Goal: Information Seeking & Learning: Check status

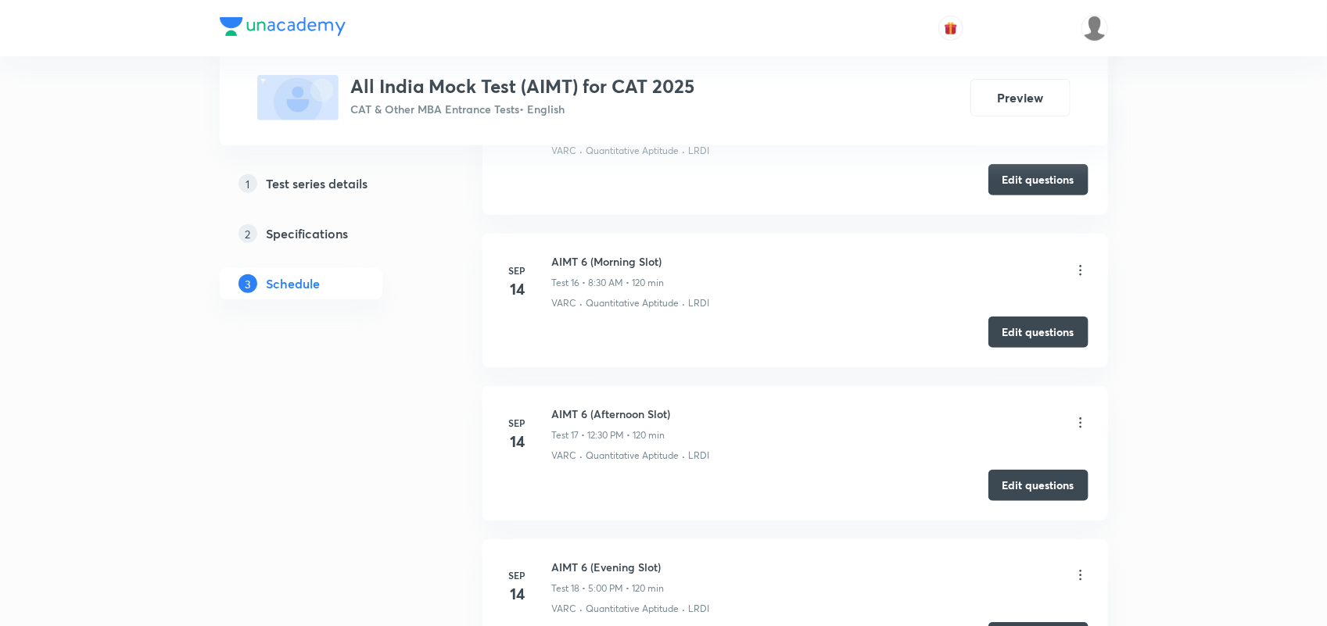
scroll to position [3001, 0]
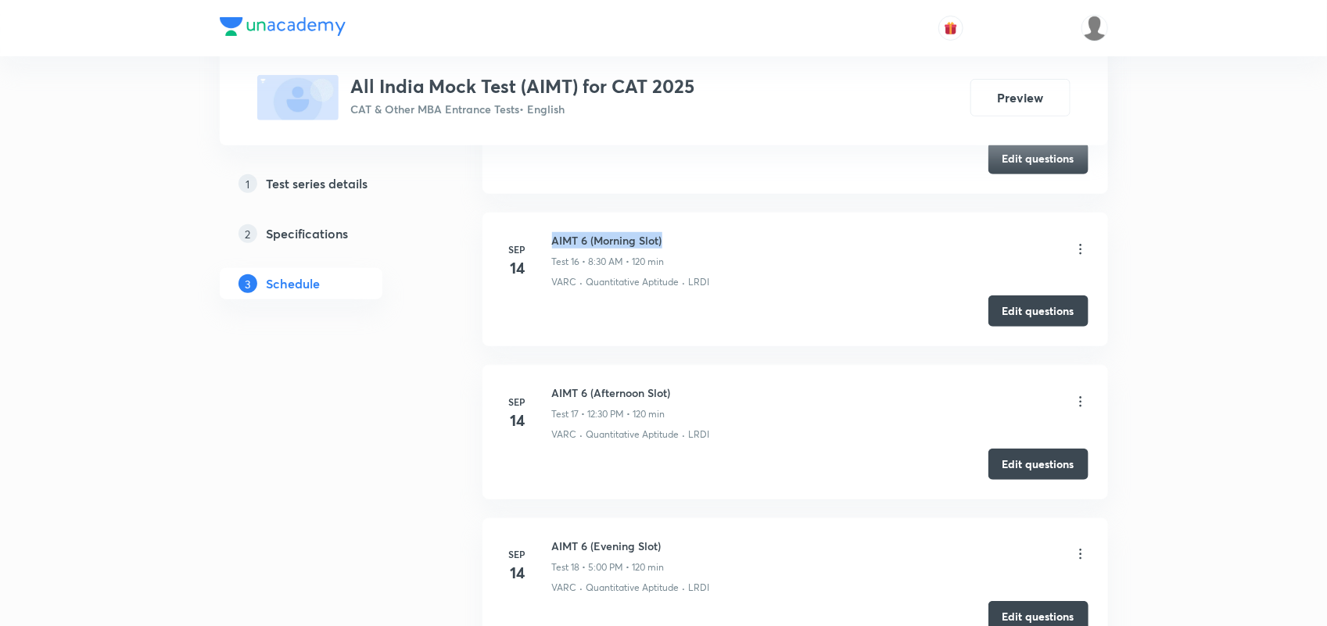
drag, startPoint x: 550, startPoint y: 240, endPoint x: 717, endPoint y: 241, distance: 167.3
click at [717, 241] on div "[DATE] AIMT 6 (Morning Slot) Test 16 • 8:30 AM • 120 min VARC · Quantitative Ap…" at bounding box center [795, 260] width 586 height 57
copy h6 "AIMT 6 (Morning Slot)"
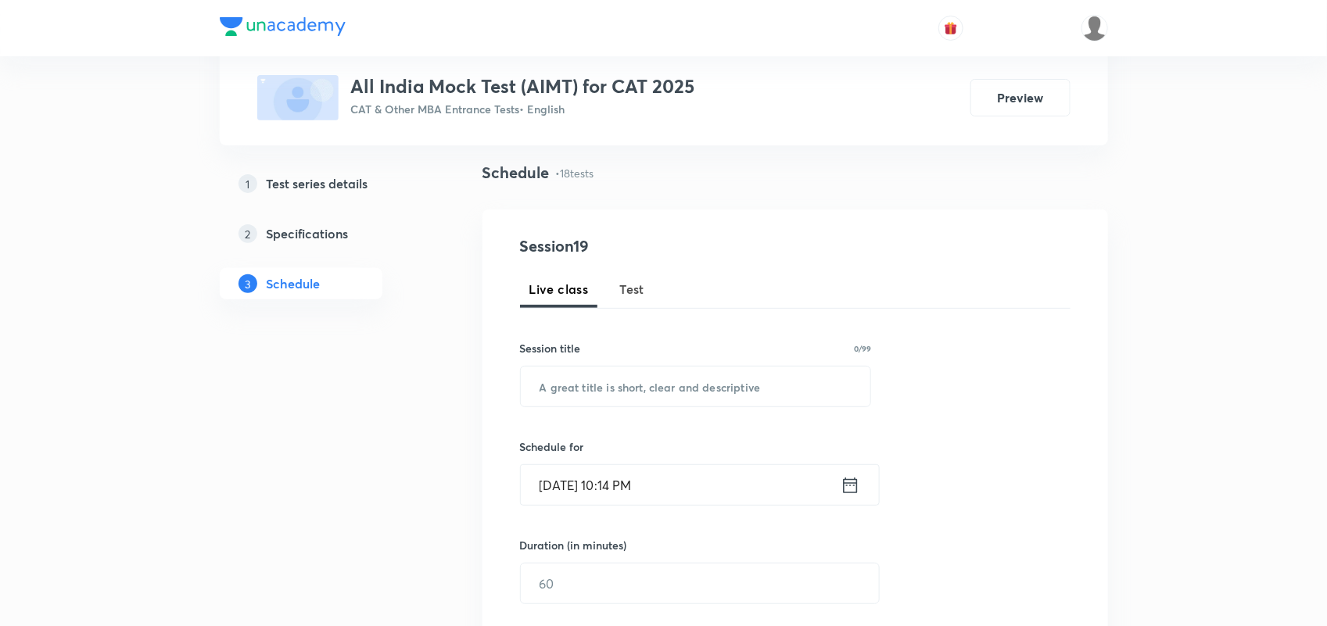
scroll to position [0, 0]
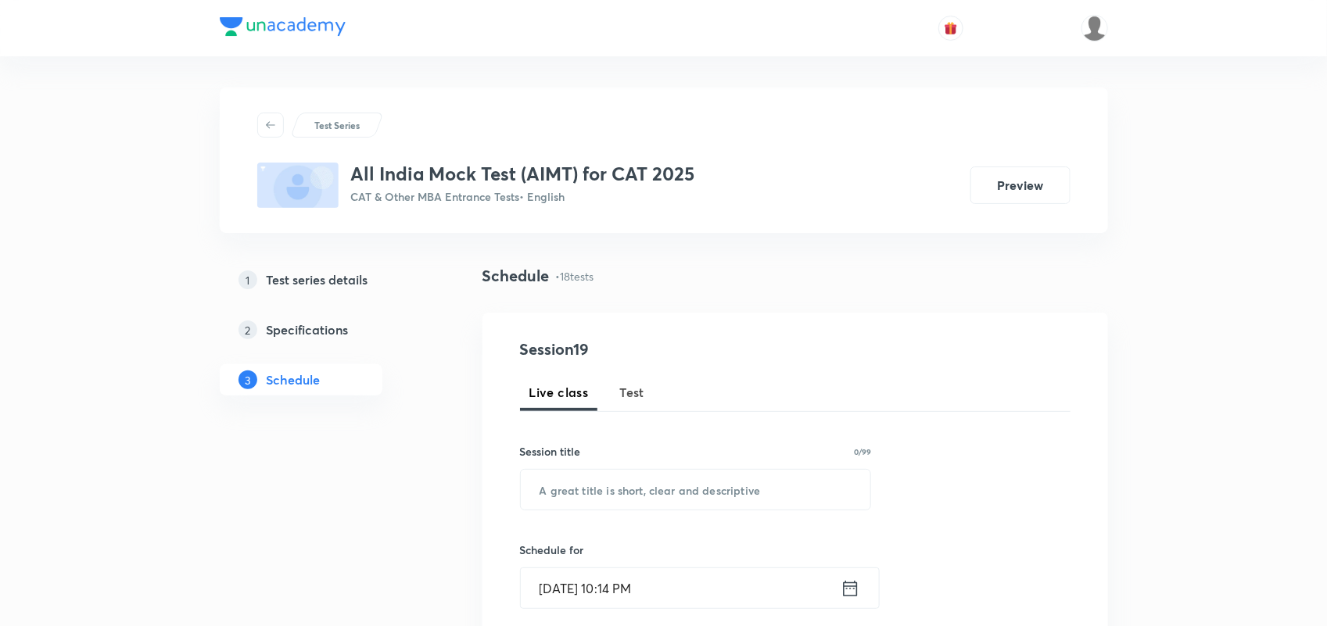
click at [623, 396] on span "Test" at bounding box center [632, 392] width 25 height 19
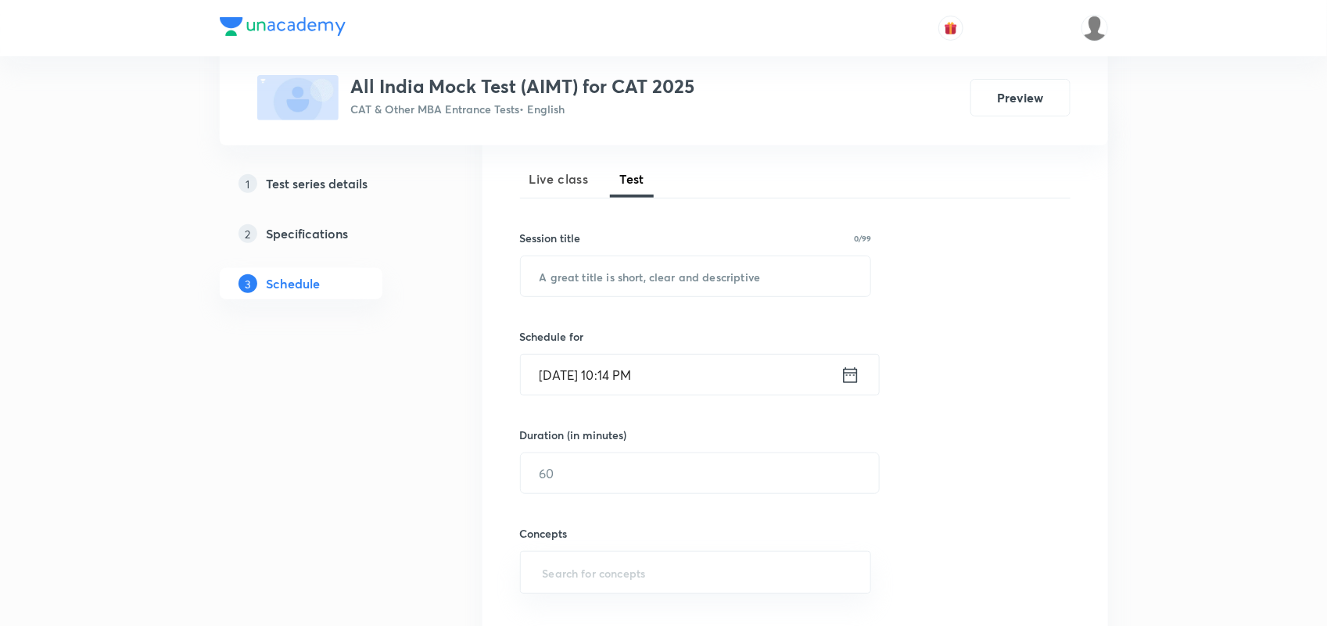
scroll to position [233, 0]
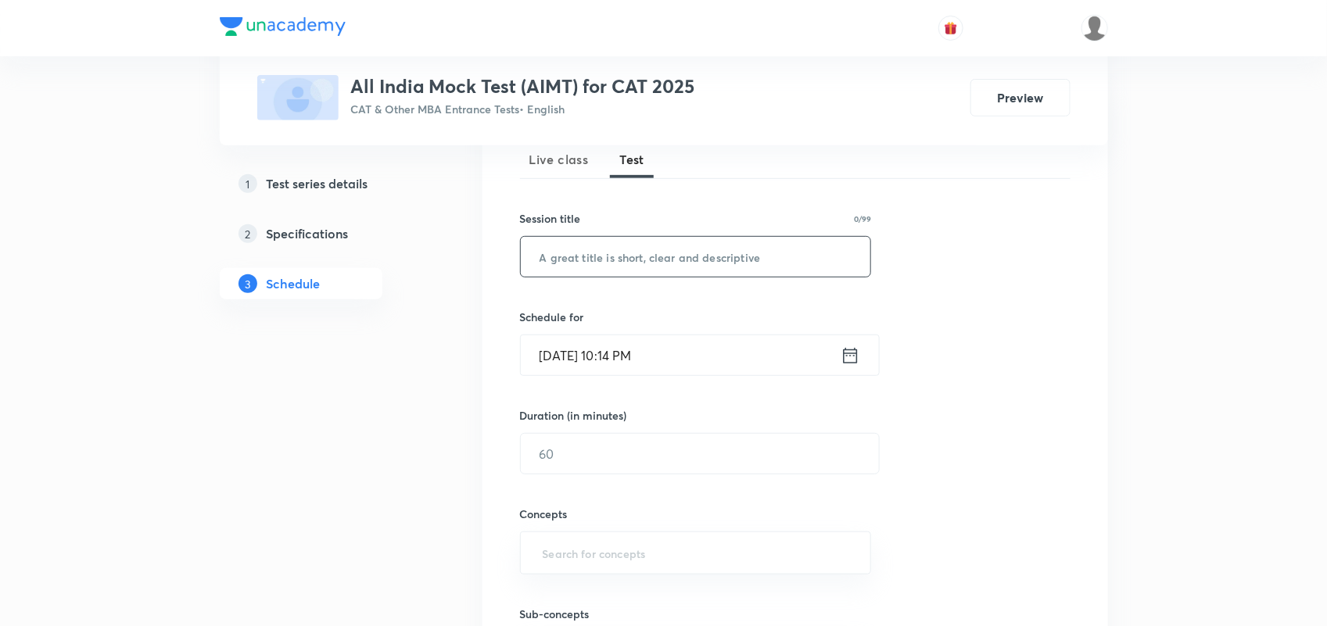
click at [610, 251] on input "text" at bounding box center [696, 257] width 350 height 40
paste input "AIMT 6 (Morning Slot)"
click at [579, 260] on input "AIMT 6 (Morning Slot)" at bounding box center [696, 257] width 350 height 40
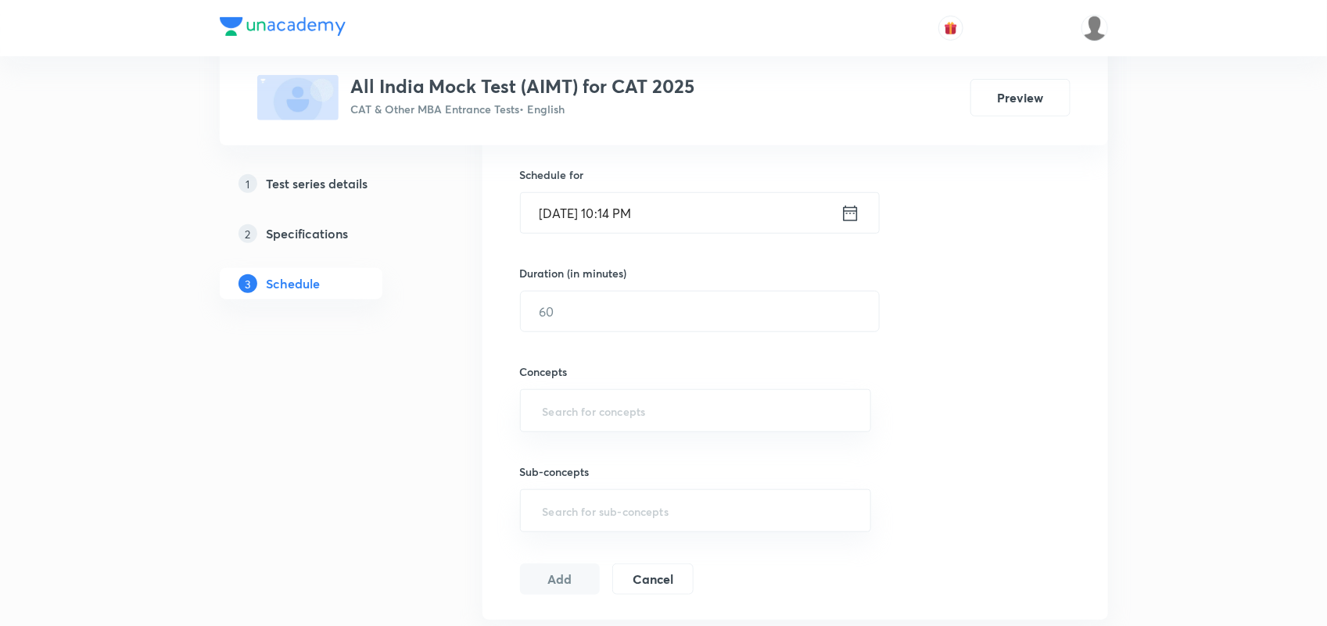
type input "AIMT 7 (Morning Slot)"
click at [859, 206] on icon at bounding box center [851, 214] width 20 height 22
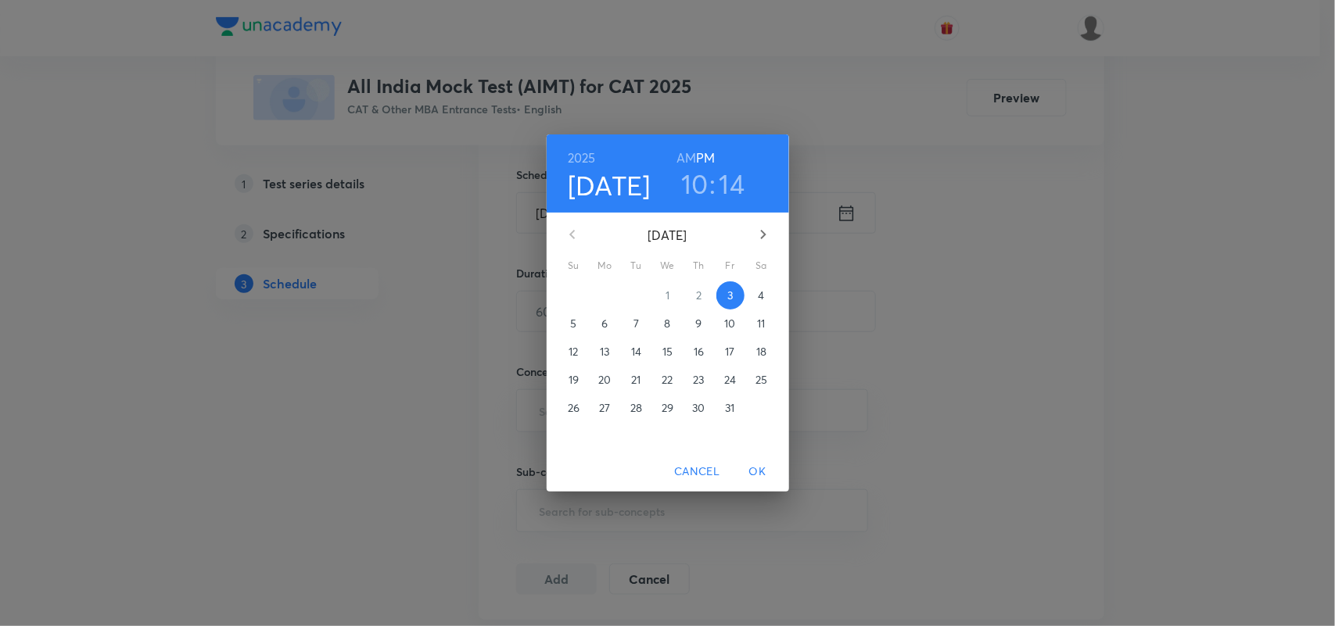
click at [572, 358] on p "12" at bounding box center [572, 352] width 9 height 16
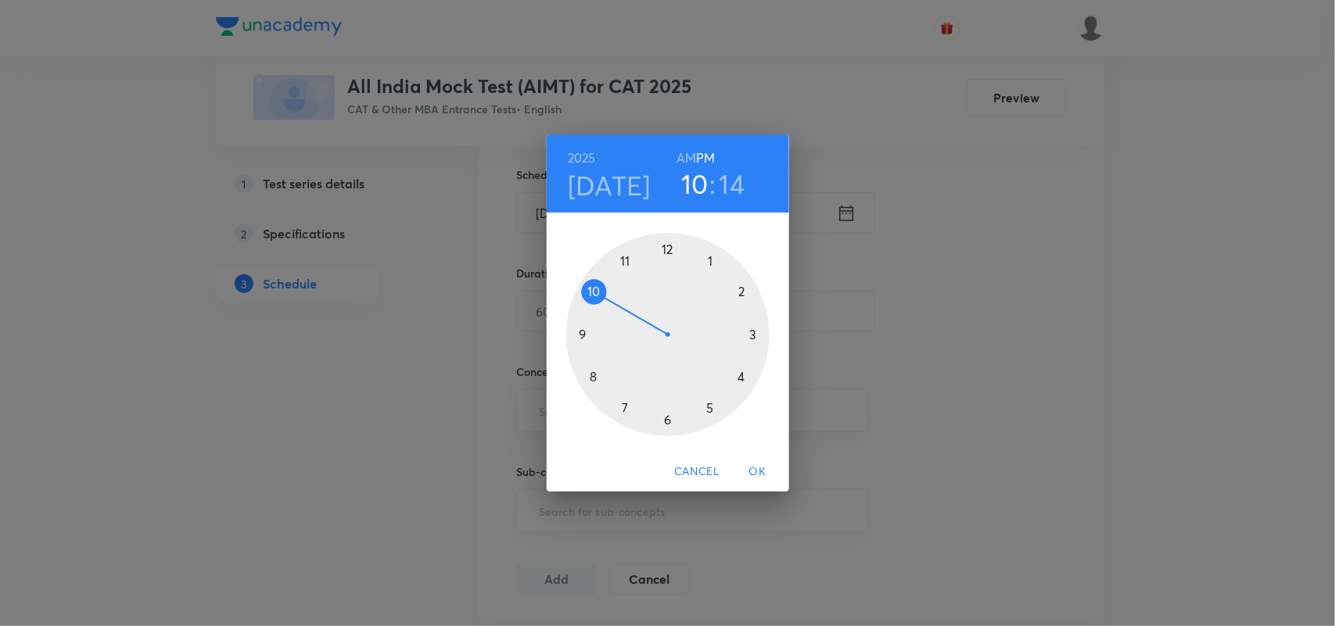
click at [591, 291] on div at bounding box center [667, 334] width 203 height 203
click at [696, 186] on h3 "10" at bounding box center [694, 183] width 27 height 33
click at [684, 150] on h6 "AM" at bounding box center [686, 158] width 20 height 22
drag, startPoint x: 596, startPoint y: 293, endPoint x: 597, endPoint y: 383, distance: 89.9
click at [597, 383] on div at bounding box center [667, 334] width 203 height 203
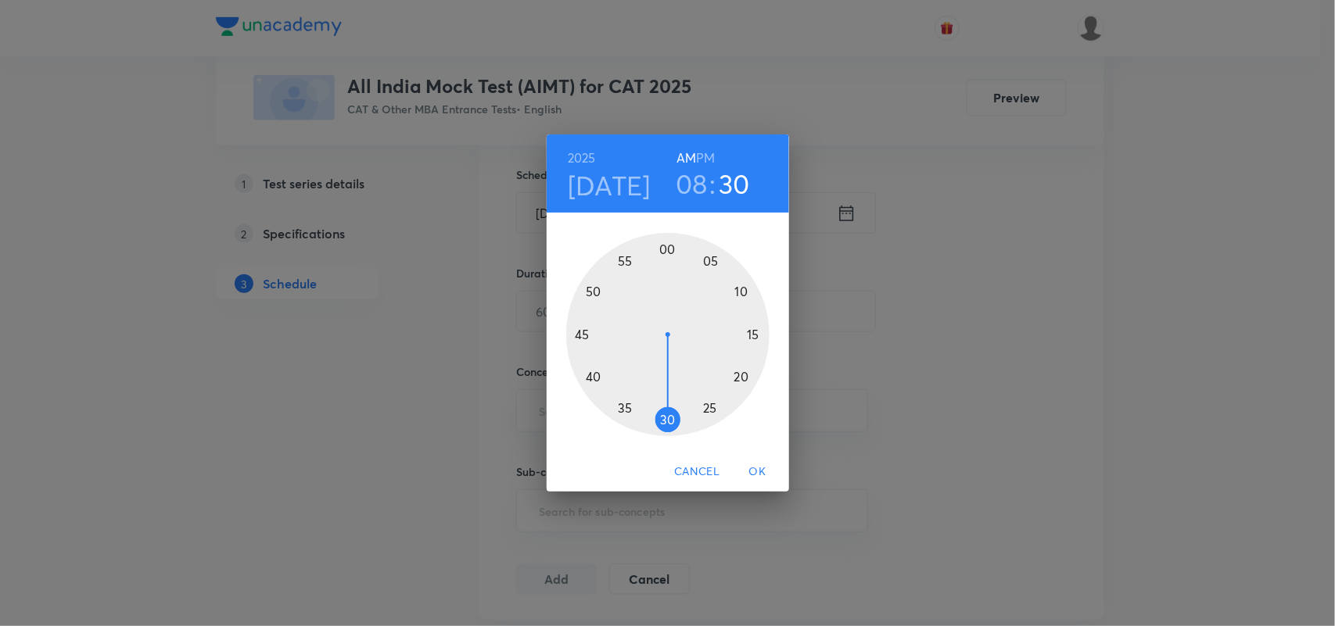
drag, startPoint x: 751, startPoint y: 337, endPoint x: 667, endPoint y: 422, distance: 119.4
click at [667, 422] on div at bounding box center [667, 334] width 203 height 203
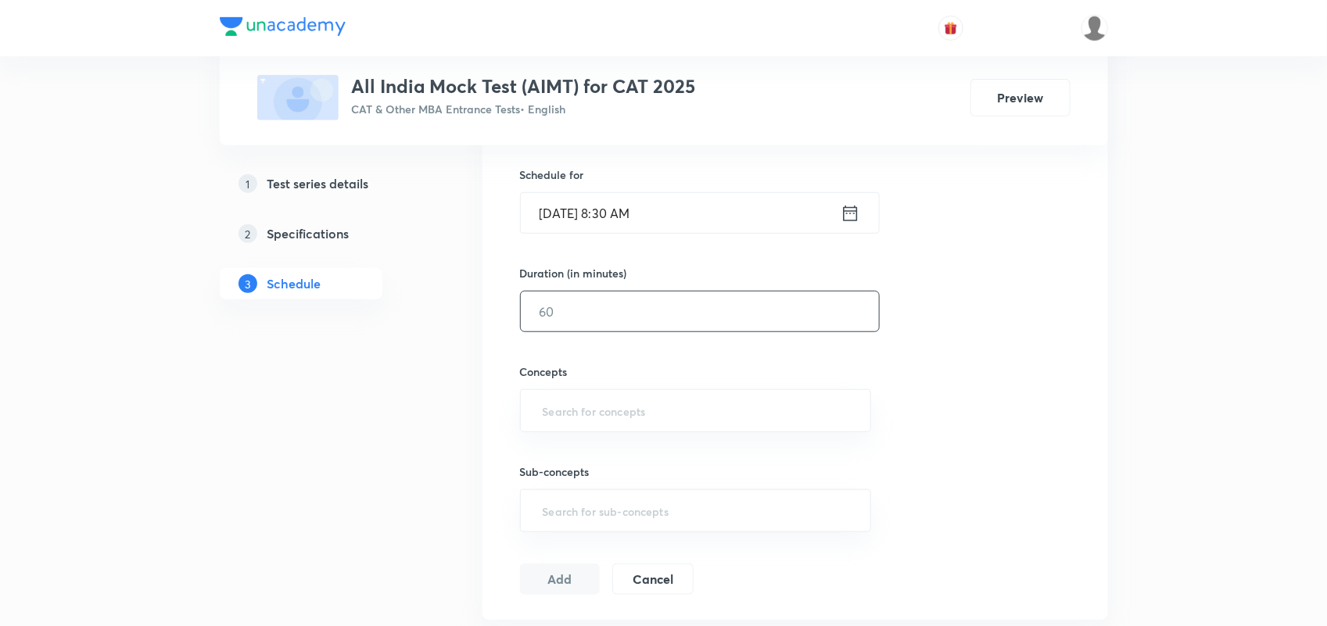
click at [651, 313] on input "text" at bounding box center [700, 312] width 358 height 40
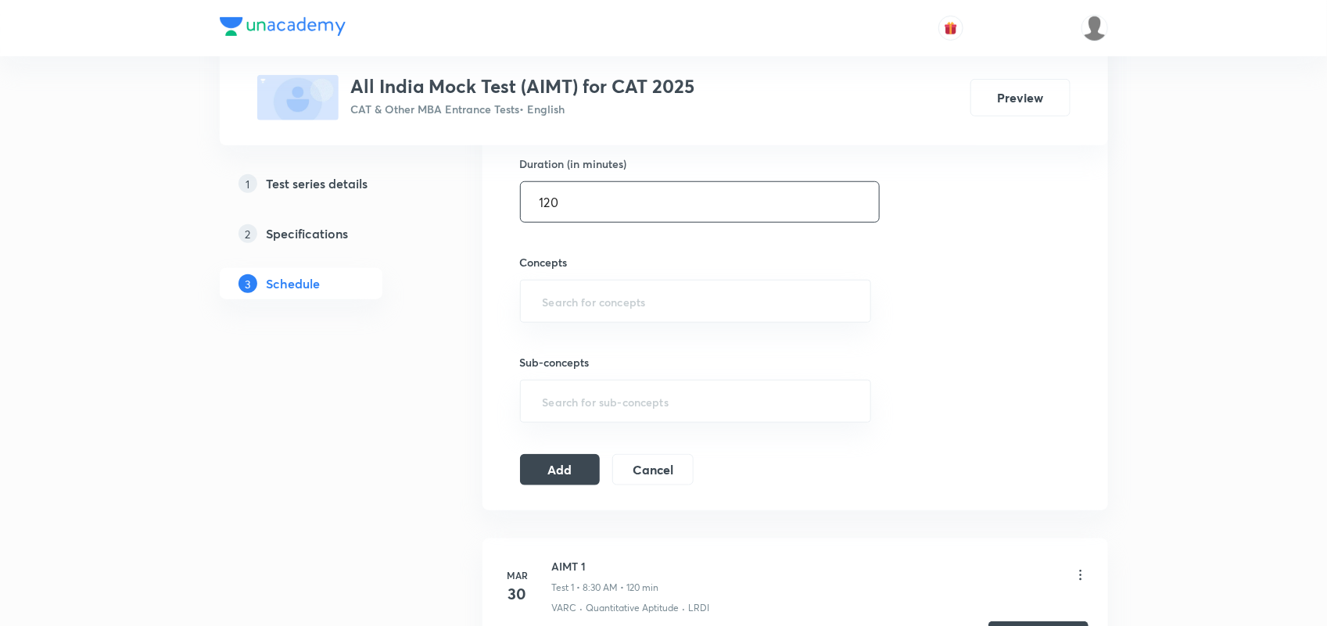
scroll to position [486, 0]
type input "120"
click at [597, 305] on input "text" at bounding box center [696, 299] width 313 height 29
type input "VARC"
click at [561, 339] on li "VARC" at bounding box center [695, 346] width 350 height 28
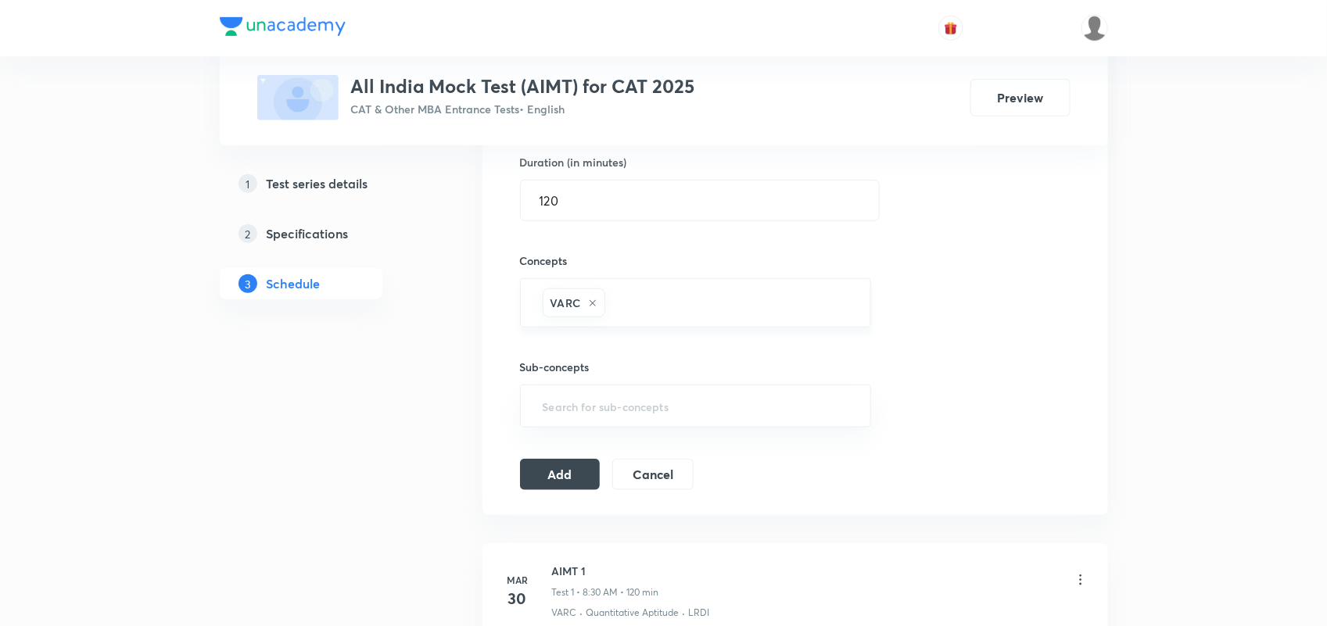
type input ":"
type input "LRDI"
click at [628, 396] on li "LRDI" at bounding box center [695, 409] width 350 height 28
type input "Q"
click at [647, 358] on li "Quantitative Aptitude" at bounding box center [695, 353] width 350 height 28
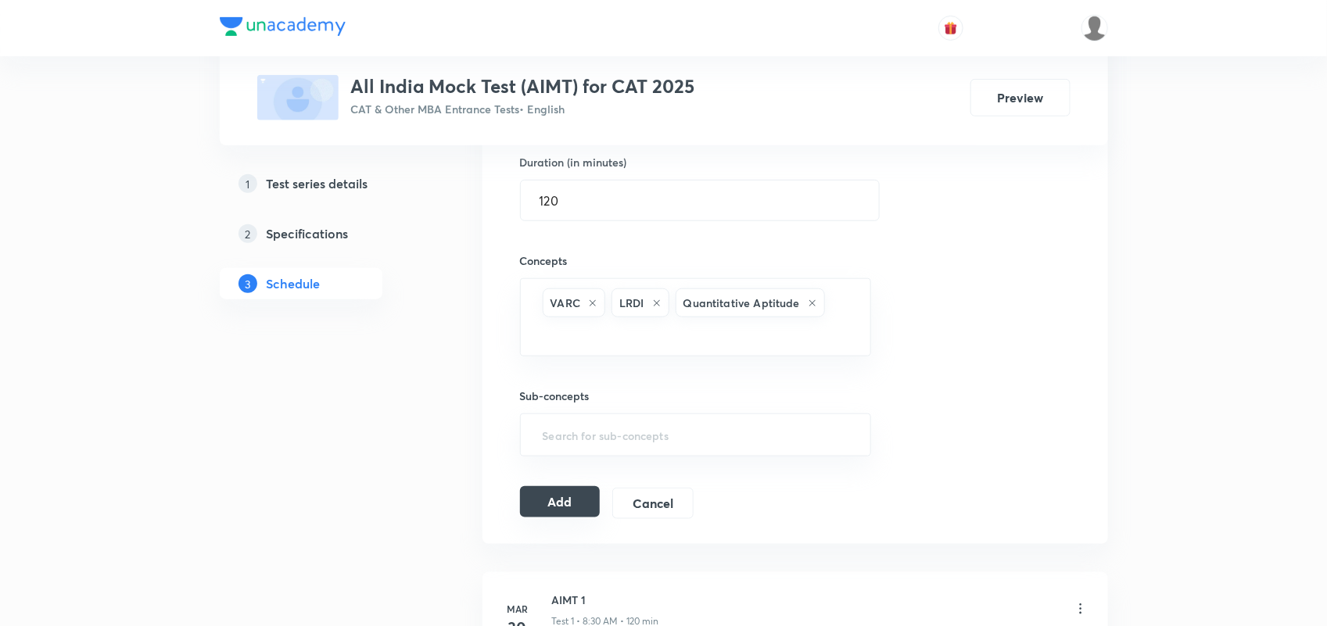
click at [558, 504] on button "Add" at bounding box center [560, 501] width 81 height 31
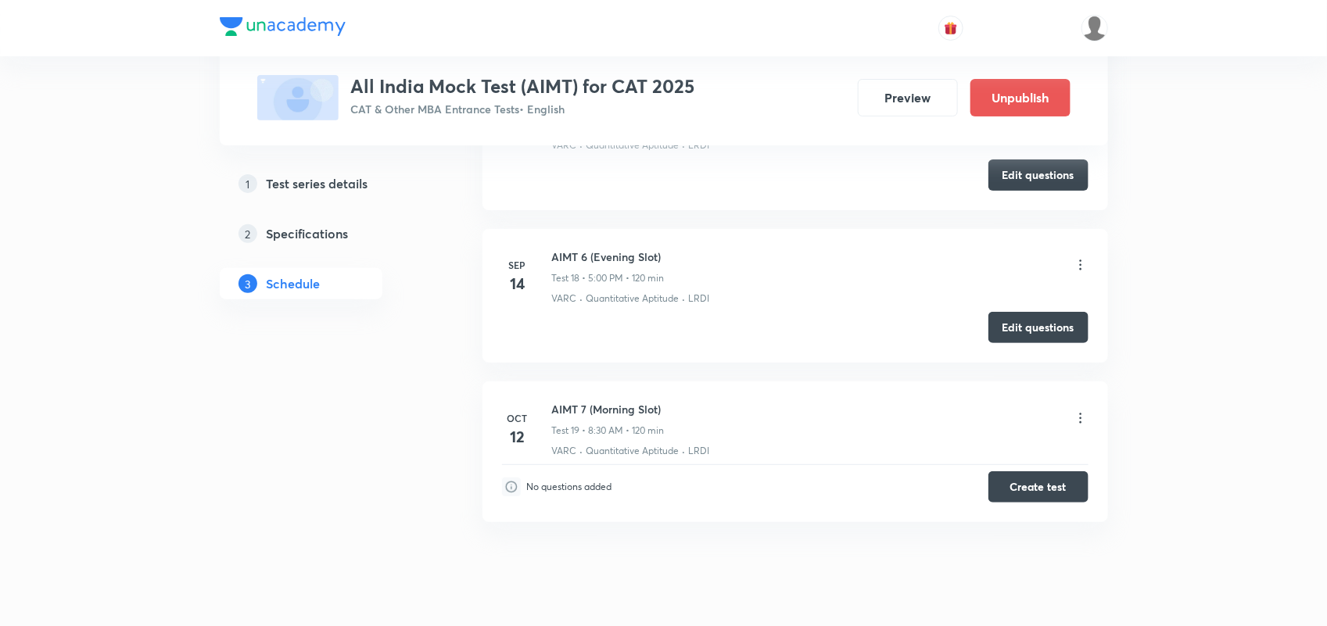
scroll to position [2773, 0]
drag, startPoint x: 551, startPoint y: 409, endPoint x: 665, endPoint y: 420, distance: 114.7
click at [665, 418] on h6 "AIMT 7 (Morning Slot)" at bounding box center [608, 410] width 113 height 16
copy h6 "AIMT 7 (Morning Slot)"
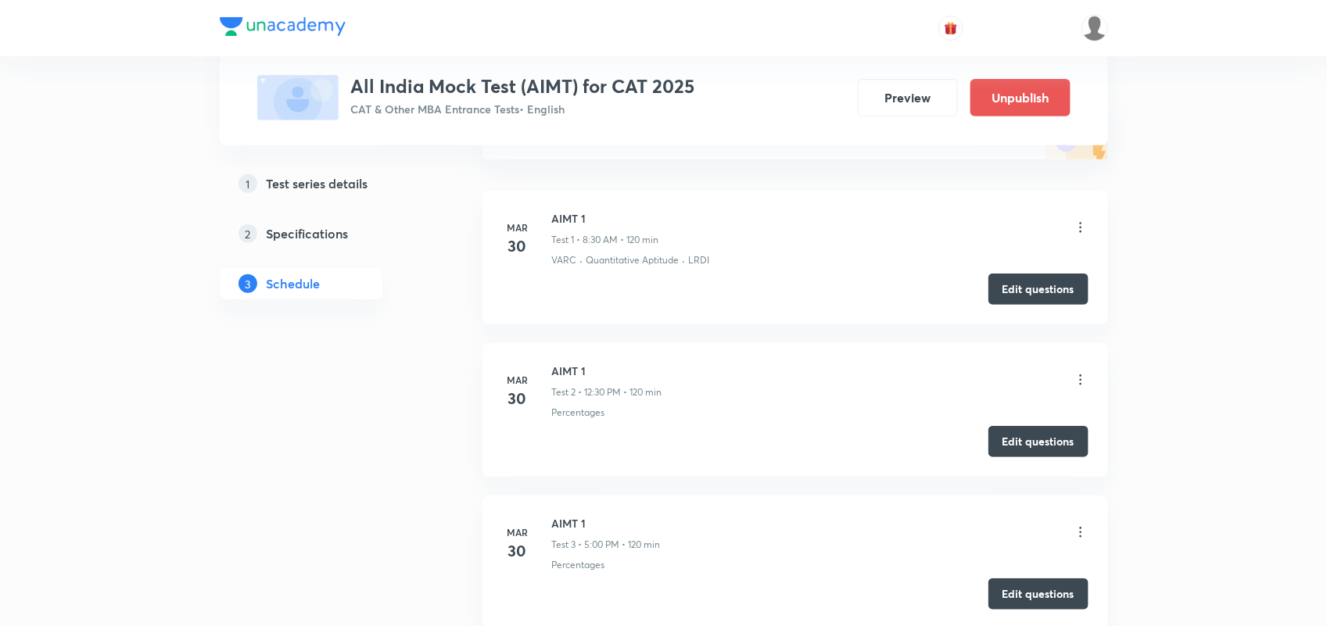
scroll to position [0, 0]
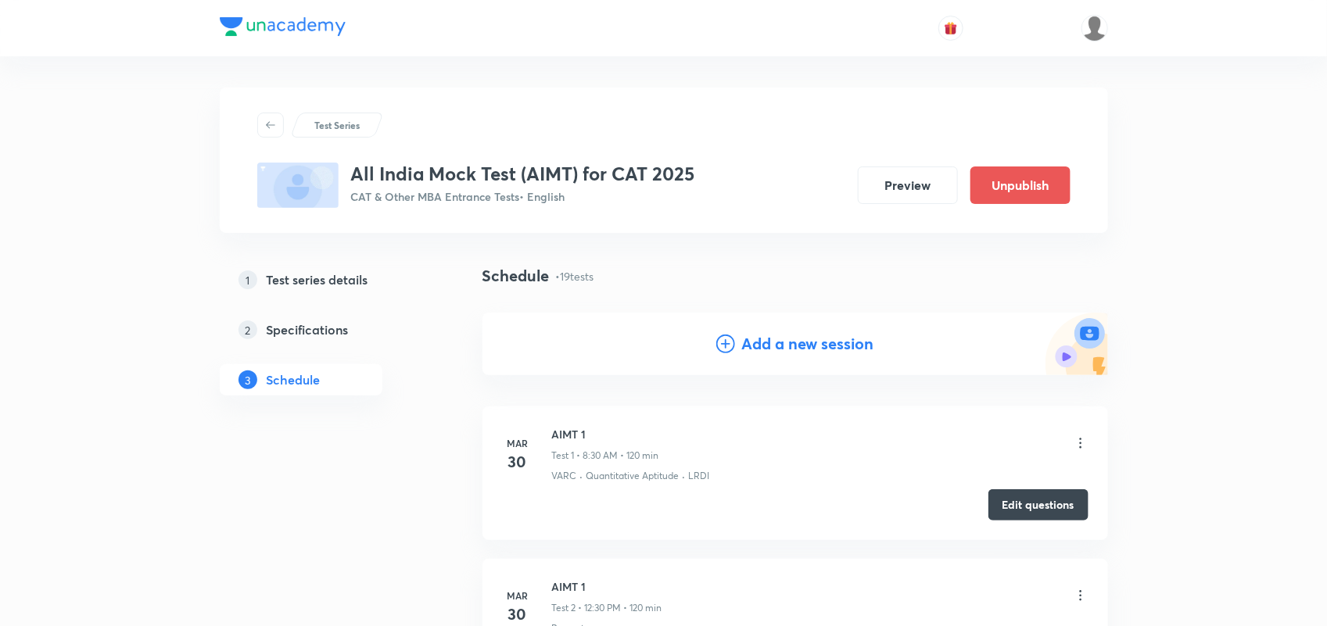
click at [791, 329] on div "Add a new session" at bounding box center [795, 344] width 626 height 63
click at [787, 342] on h4 "Add a new session" at bounding box center [807, 343] width 132 height 23
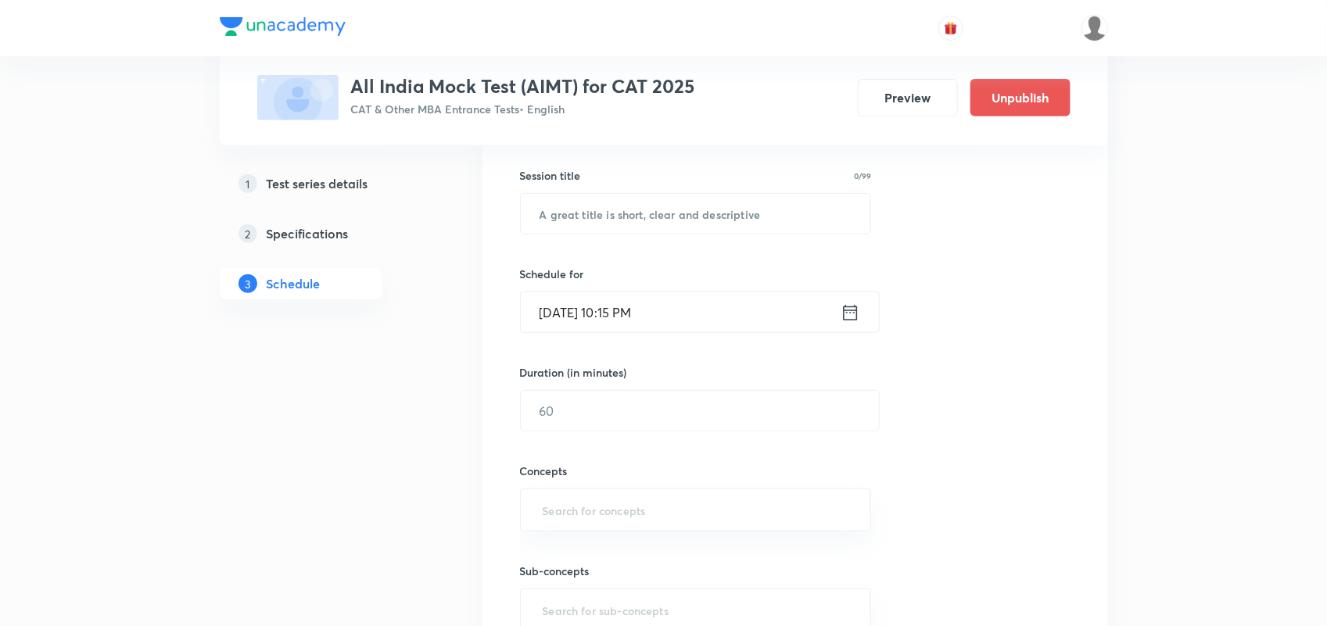
scroll to position [278, 0]
click at [608, 208] on input "text" at bounding box center [696, 212] width 350 height 40
paste input "AIMT 7 (Morning Slot)"
click at [583, 207] on input "AIMT 7 (Morning Slot)" at bounding box center [696, 212] width 350 height 40
click at [635, 213] on input "AIMT 8 (Morning Slot)" at bounding box center [696, 212] width 350 height 40
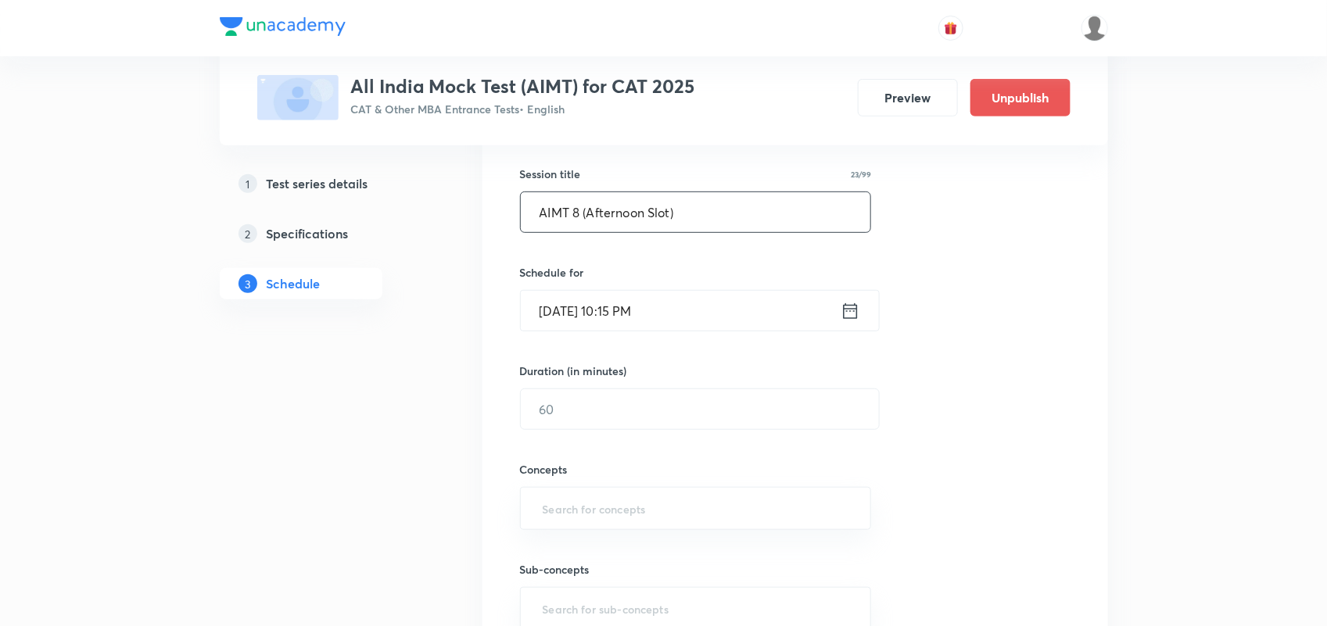
scroll to position [403, 0]
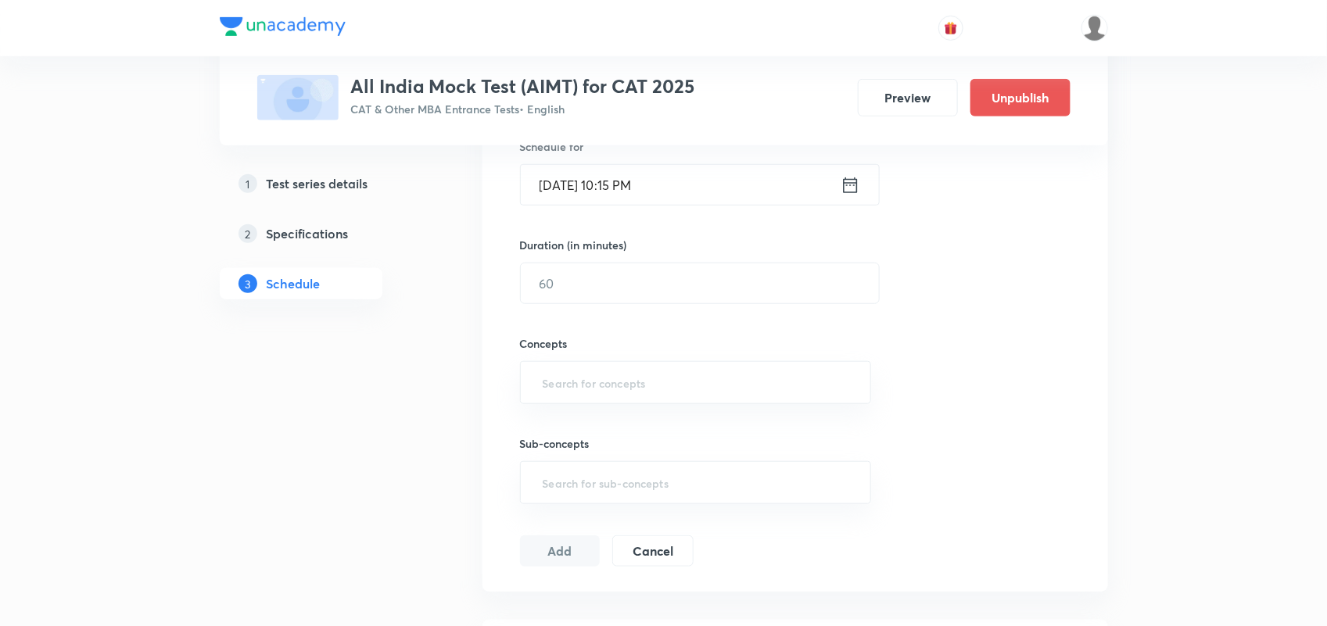
type input "AIMT 8 (Afternoon Slot)"
click at [849, 184] on icon at bounding box center [850, 185] width 14 height 16
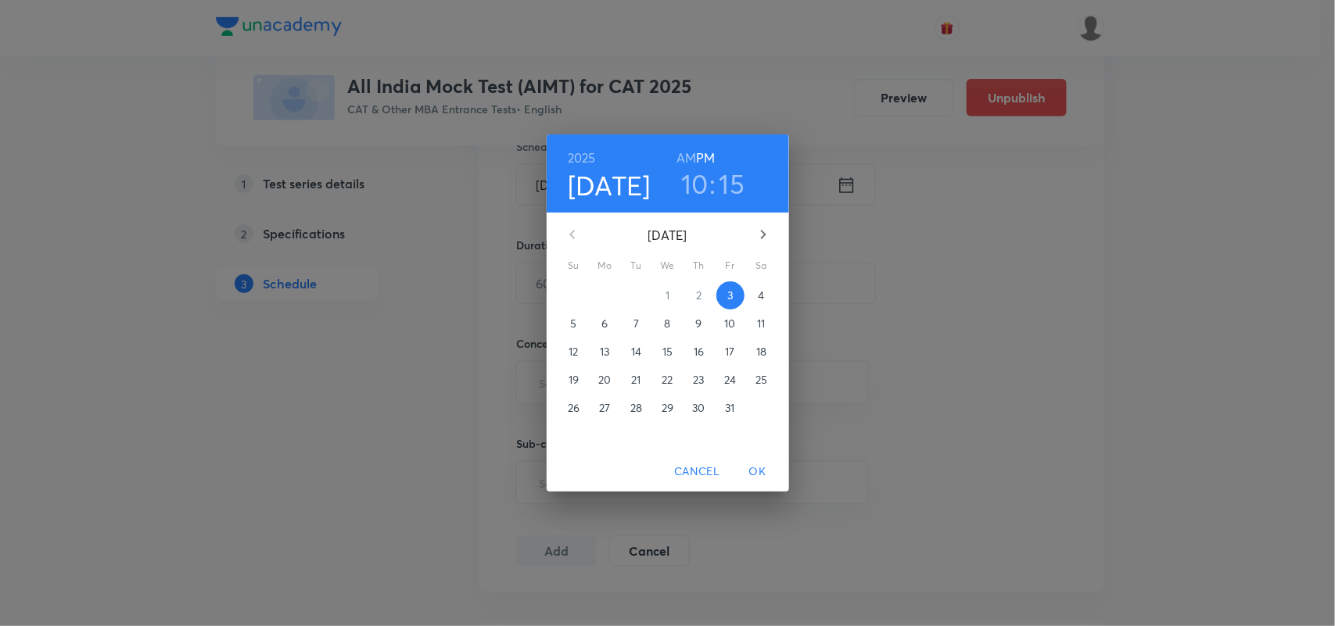
click at [572, 350] on p "12" at bounding box center [572, 352] width 9 height 16
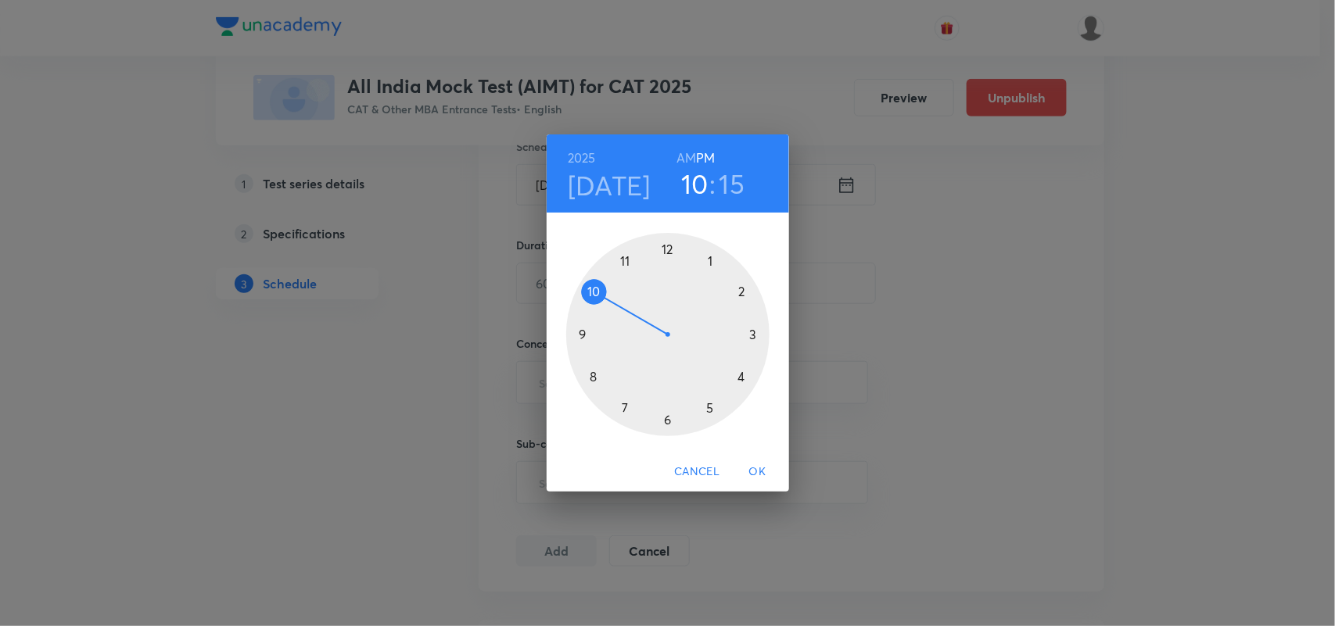
drag, startPoint x: 595, startPoint y: 286, endPoint x: 666, endPoint y: 252, distance: 79.0
click at [647, 253] on div at bounding box center [667, 334] width 203 height 203
click at [666, 252] on div at bounding box center [667, 334] width 203 height 203
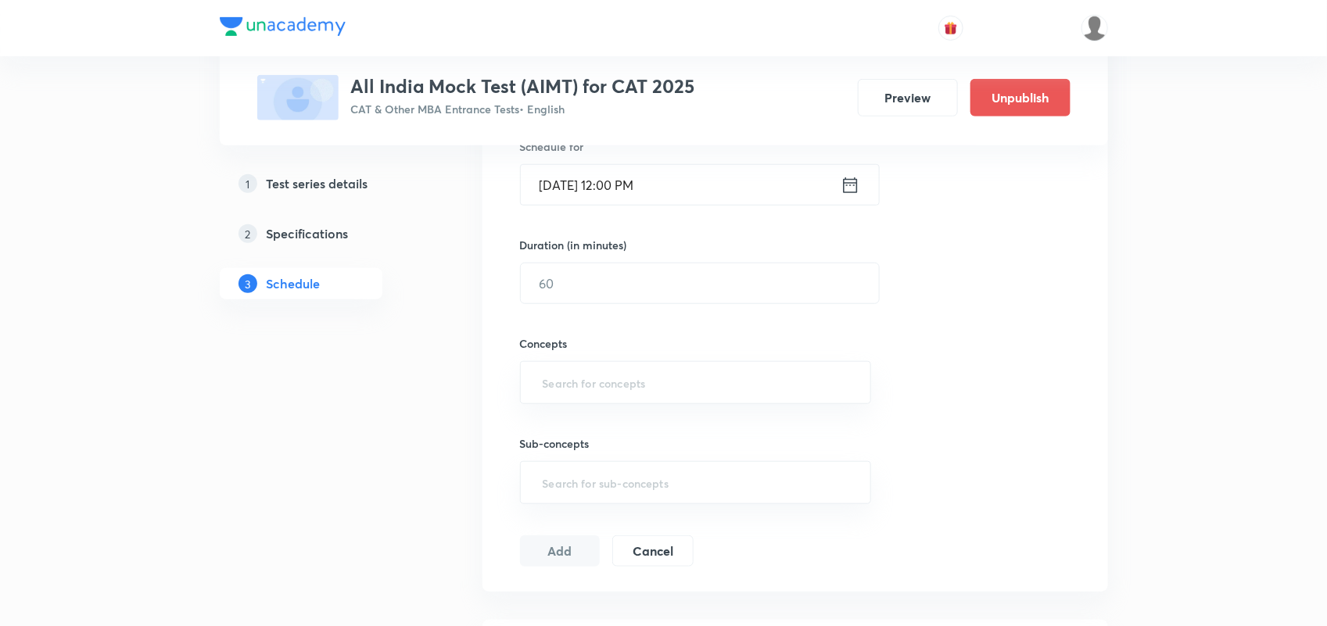
click at [850, 188] on icon at bounding box center [851, 185] width 20 height 22
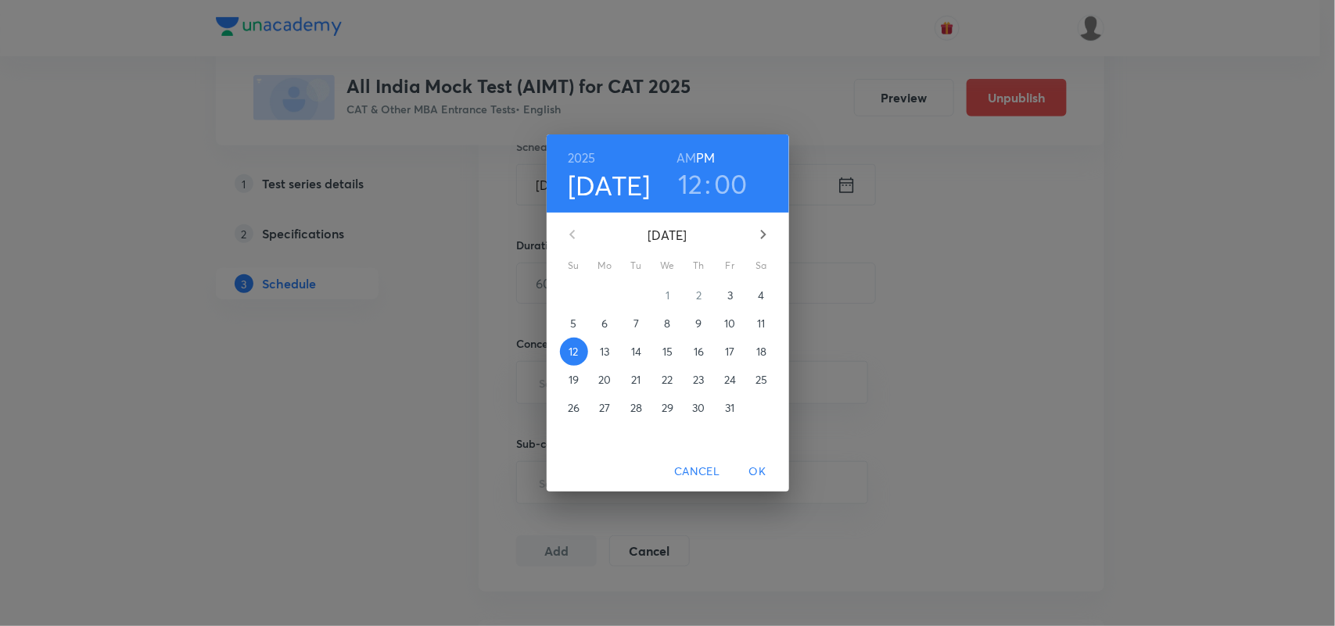
click at [722, 185] on h3 "00" at bounding box center [731, 183] width 34 height 33
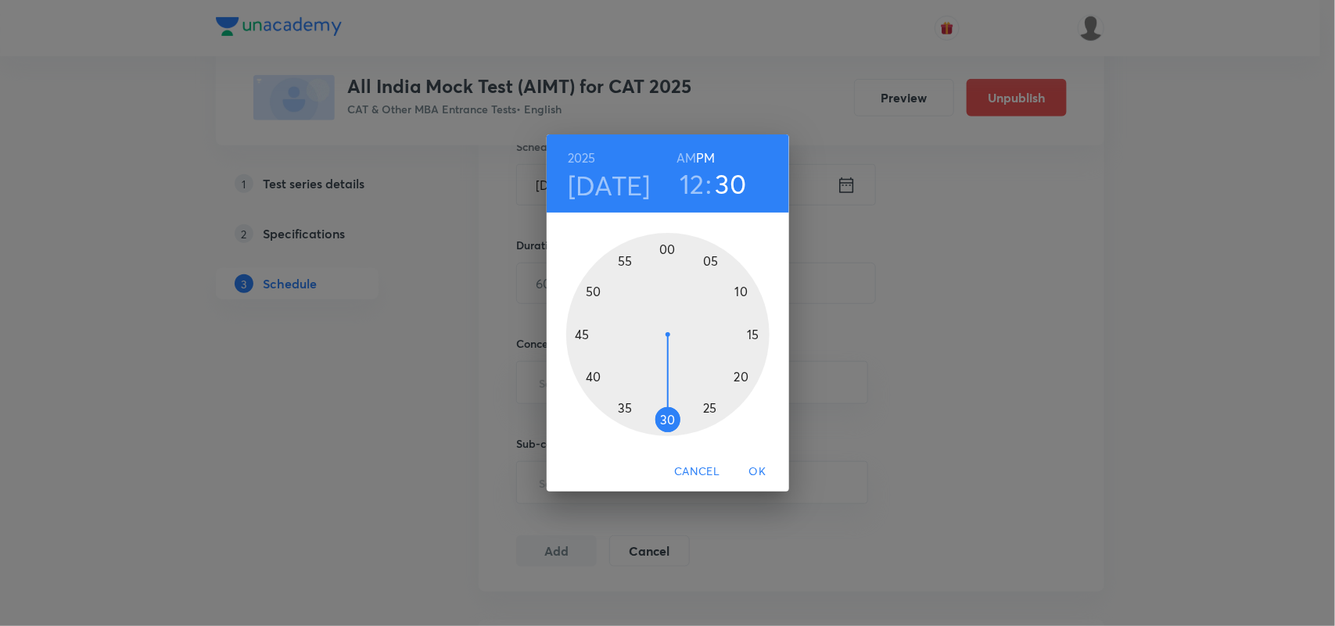
drag, startPoint x: 667, startPoint y: 249, endPoint x: 666, endPoint y: 396, distance: 147.8
click at [666, 396] on div at bounding box center [667, 334] width 203 height 203
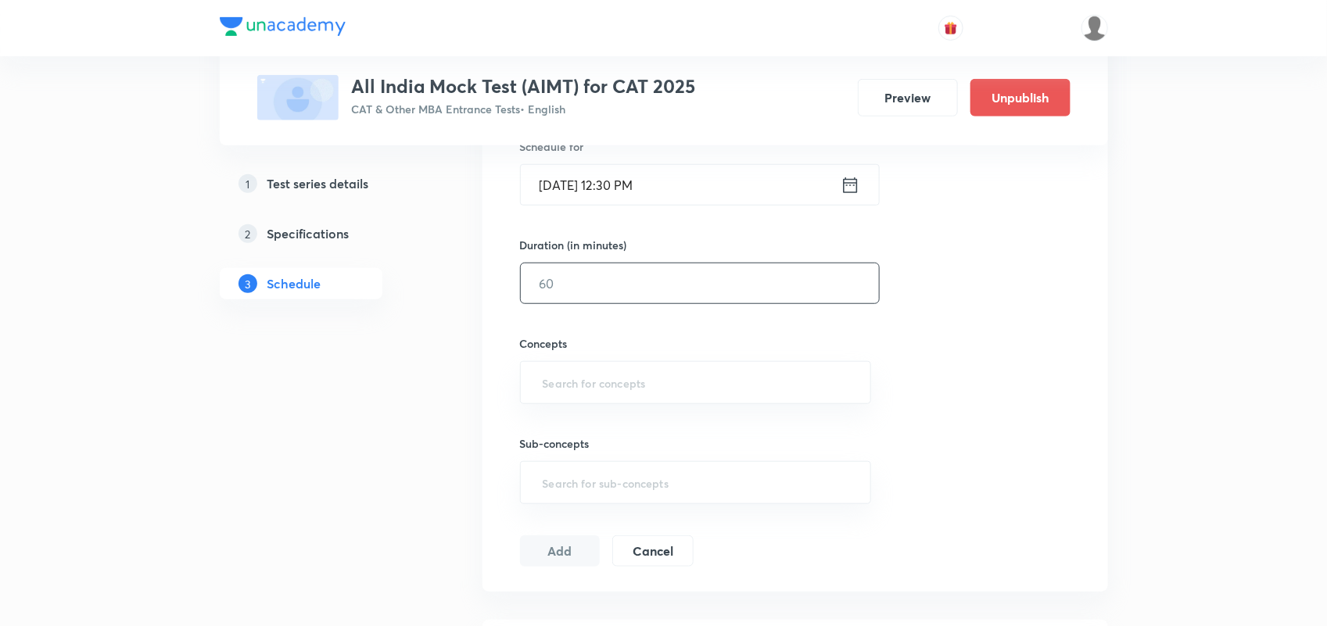
click at [589, 285] on input "text" at bounding box center [700, 284] width 358 height 40
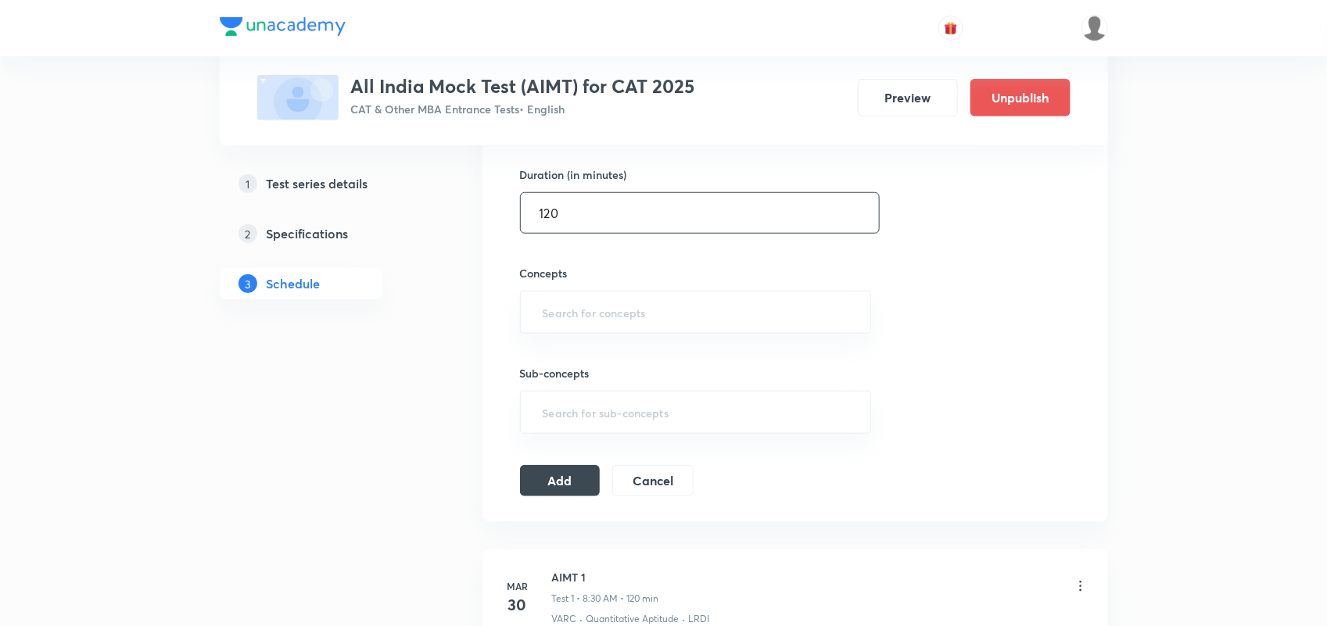
scroll to position [475, 0]
type input "120"
click at [575, 306] on input "text" at bounding box center [696, 311] width 313 height 29
type input "VARC"
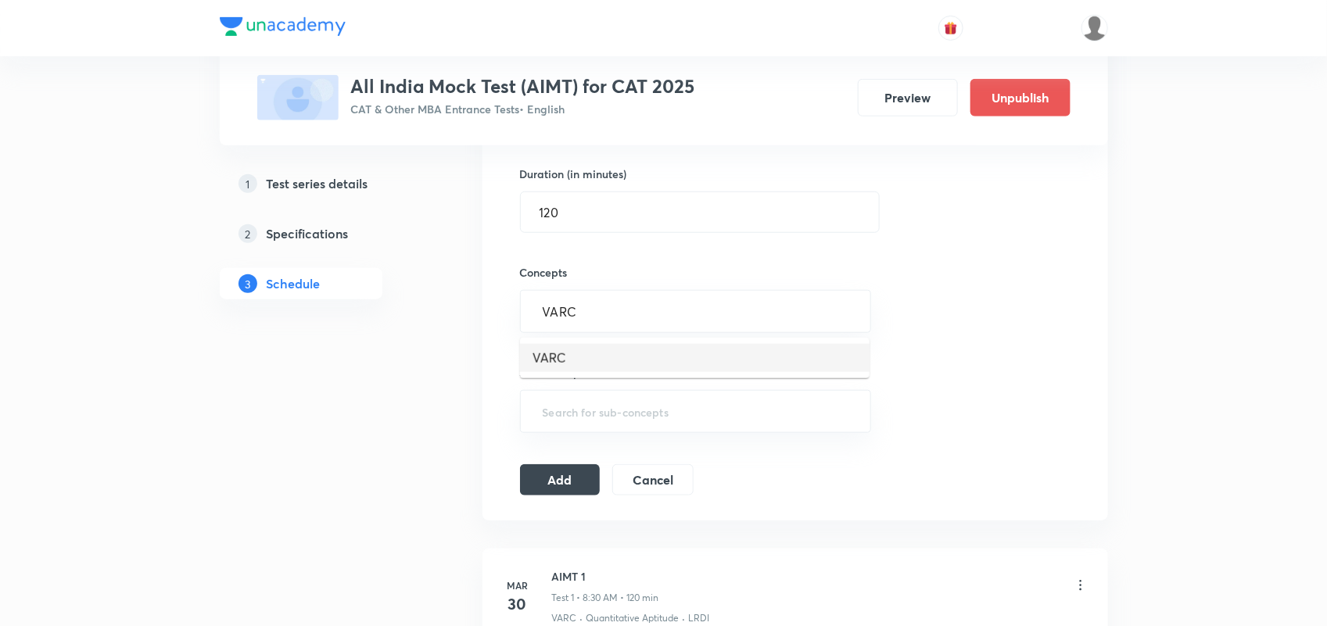
click at [563, 349] on li "VARC" at bounding box center [695, 358] width 350 height 28
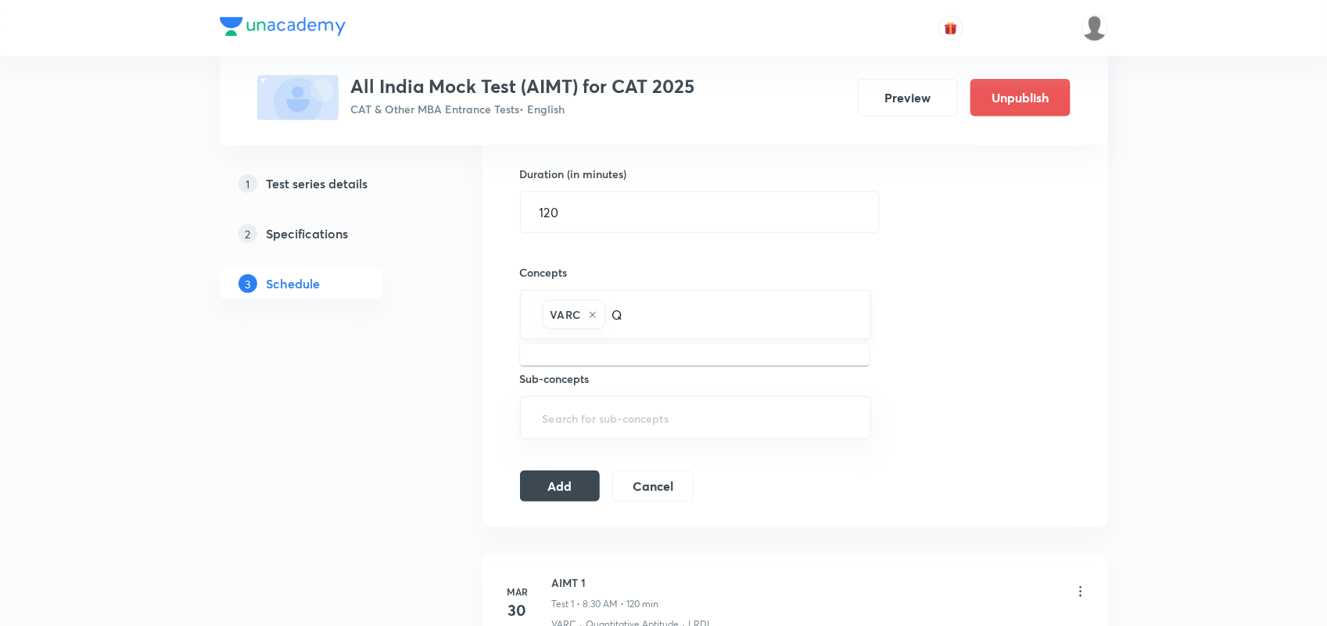
type input "QU"
click at [620, 360] on li "Quantitative Aptitude" at bounding box center [695, 364] width 350 height 28
type input "L"
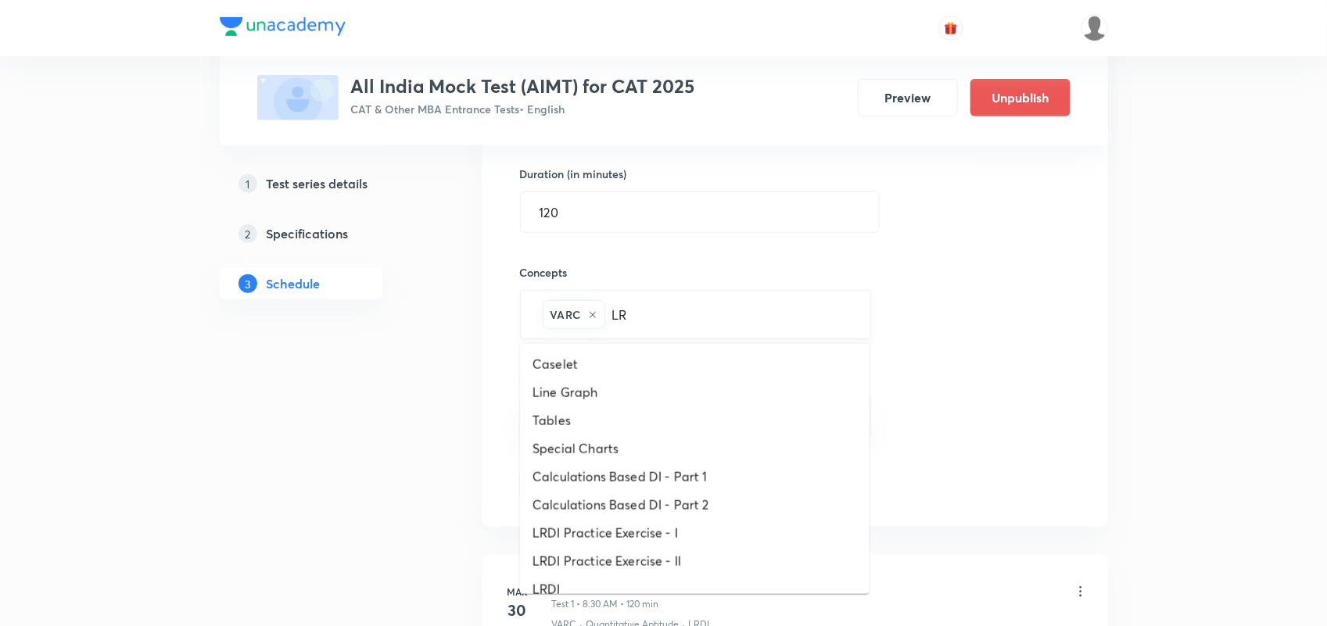
type input "LRD"
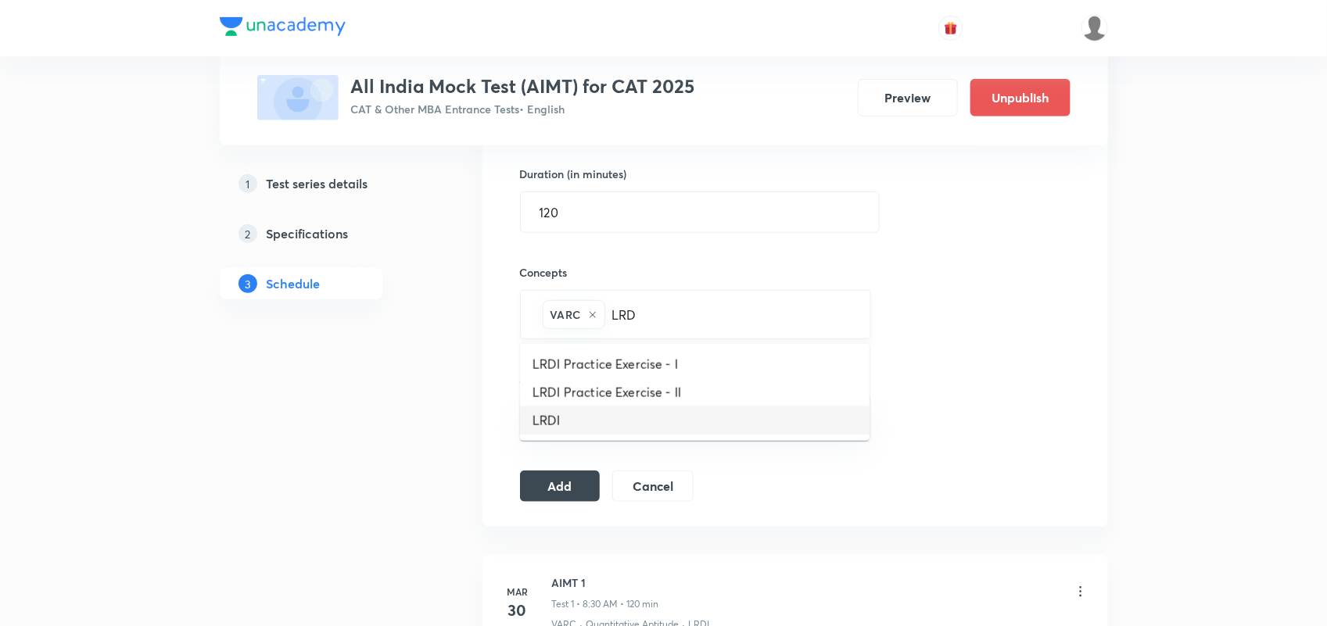
click at [568, 415] on li "LRDI" at bounding box center [695, 421] width 350 height 28
type input "Qua"
click at [674, 361] on li "Quantitative Aptitude" at bounding box center [695, 364] width 350 height 28
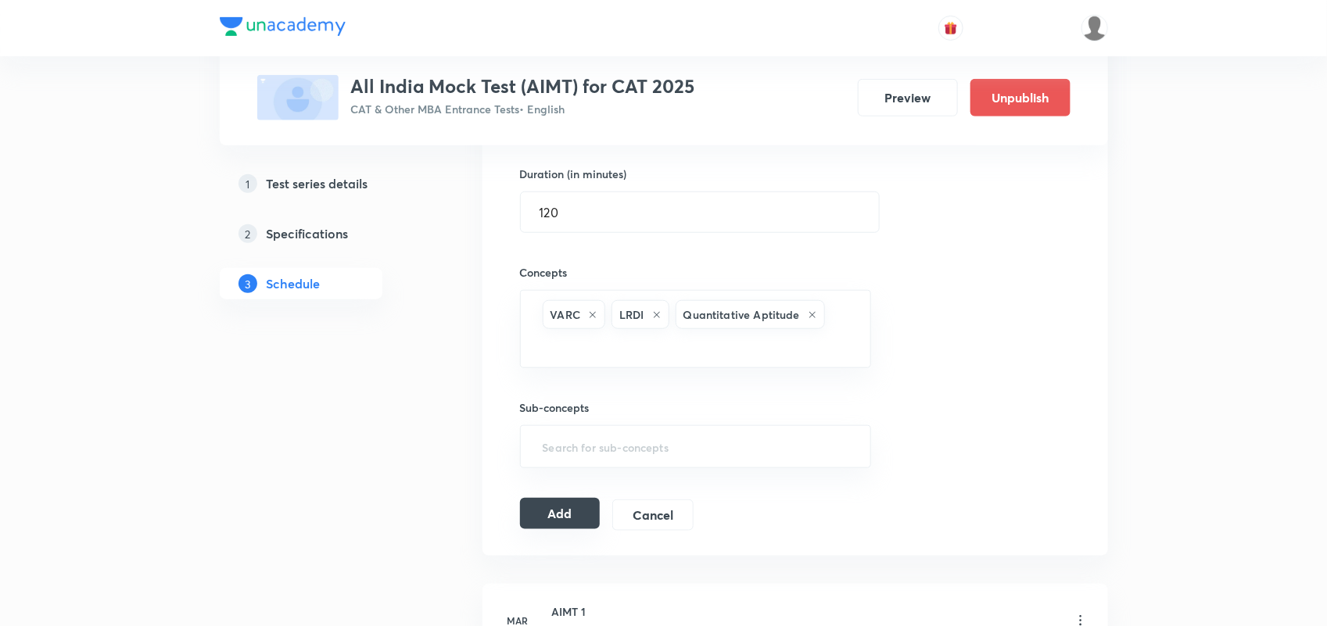
click at [554, 509] on button "Add" at bounding box center [560, 513] width 81 height 31
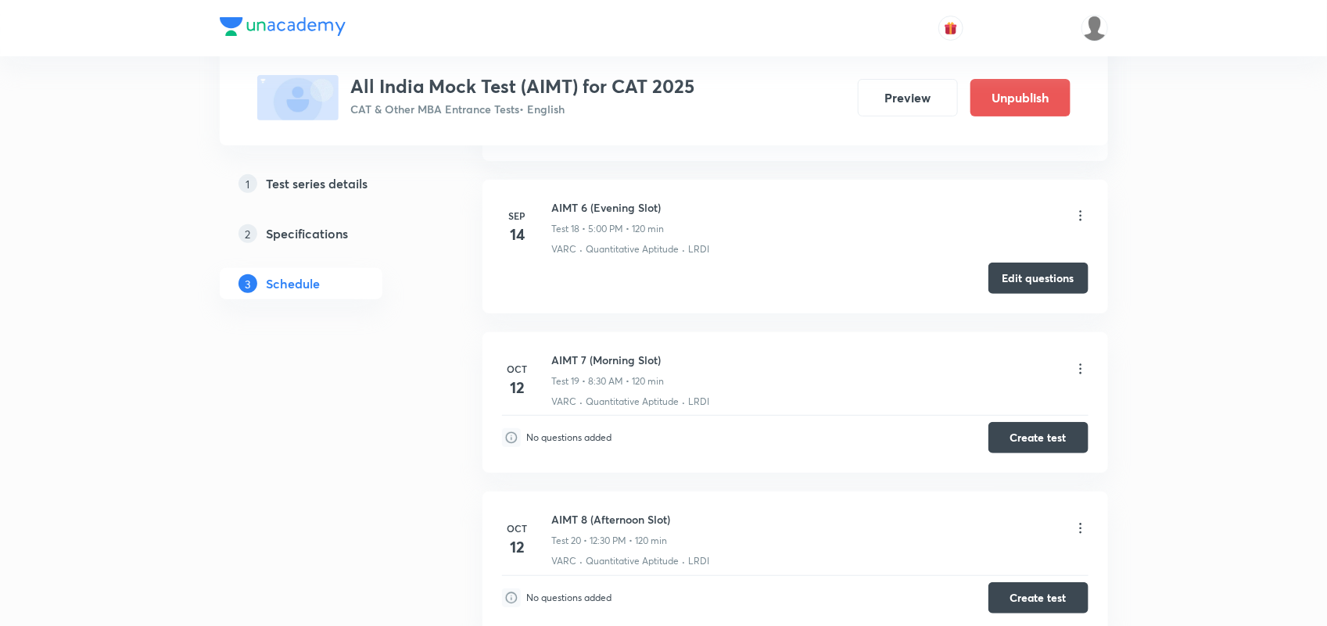
scroll to position [2983, 0]
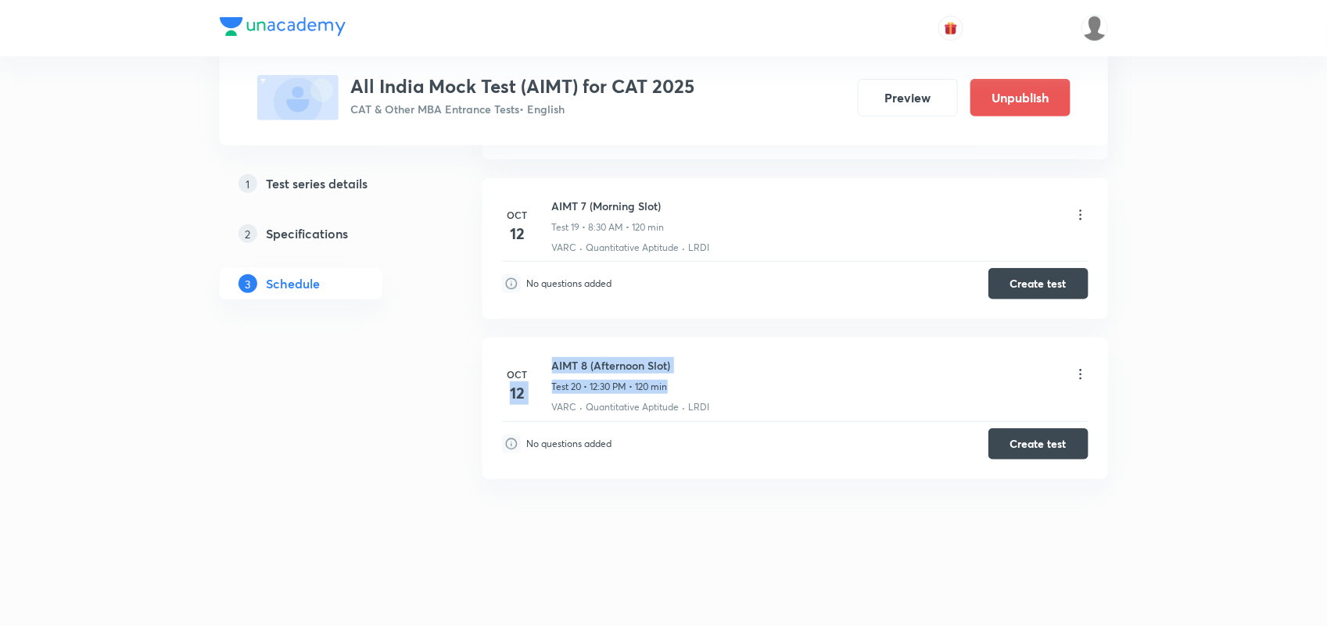
drag, startPoint x: 546, startPoint y: 364, endPoint x: 702, endPoint y: 375, distance: 156.8
click at [702, 375] on div "[DATE] AIMT 8 (Afternoon Slot) Test 20 • 12:30 PM • 120 min VARC · Quantitative…" at bounding box center [795, 385] width 586 height 57
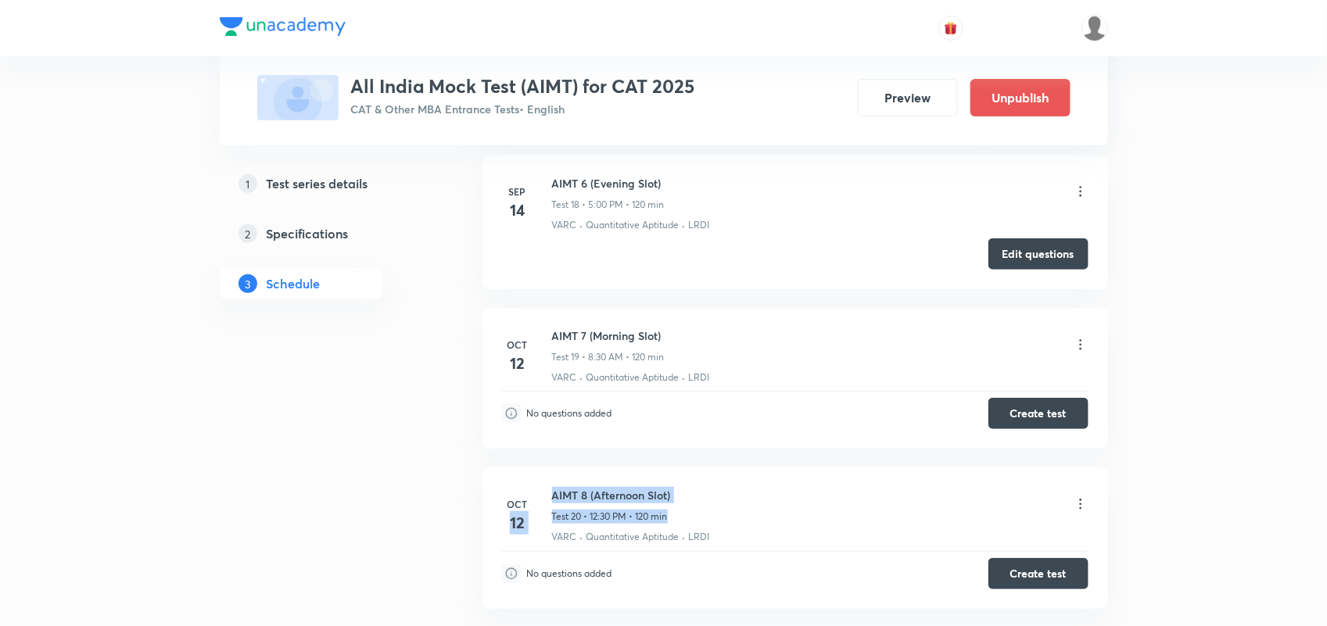
scroll to position [2852, 0]
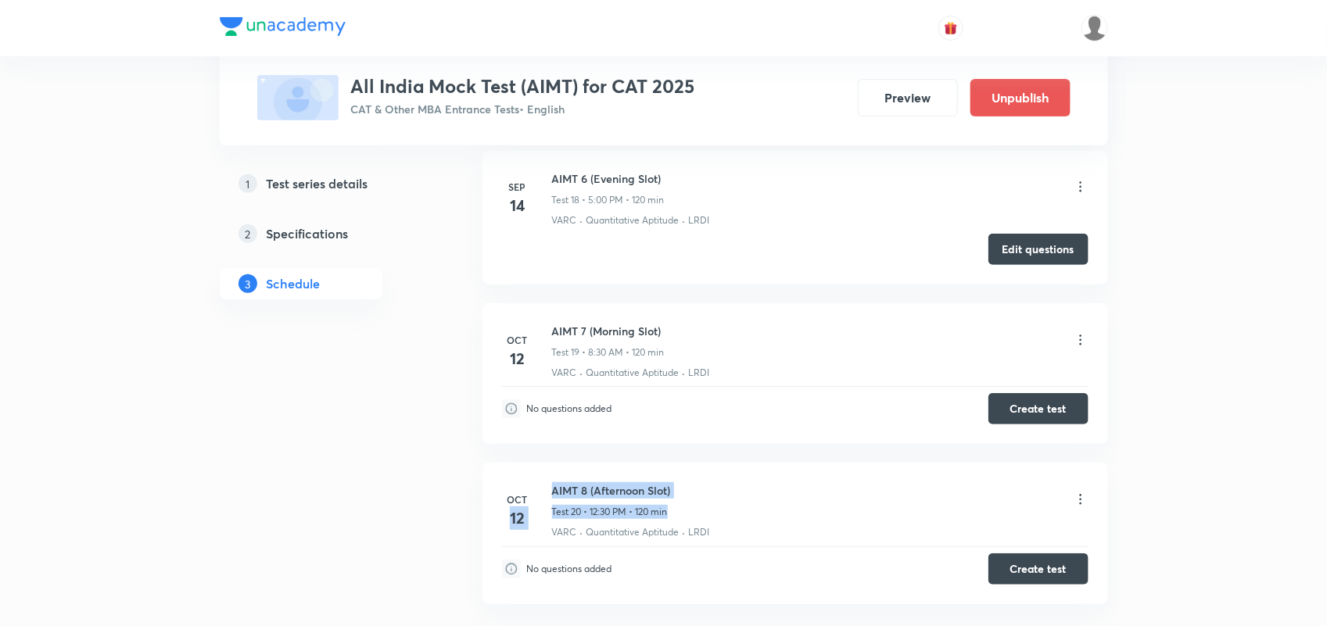
click at [623, 498] on h6 "AIMT 8 (Afternoon Slot)" at bounding box center [611, 490] width 119 height 16
drag, startPoint x: 550, startPoint y: 494, endPoint x: 708, endPoint y: 500, distance: 158.9
click at [708, 500] on div "[DATE] AIMT 8 (Afternoon Slot) Test 20 • 12:30 PM • 120 min VARC · Quantitative…" at bounding box center [795, 510] width 586 height 57
copy h6 "AIMT 8 (Afternoon Slot)"
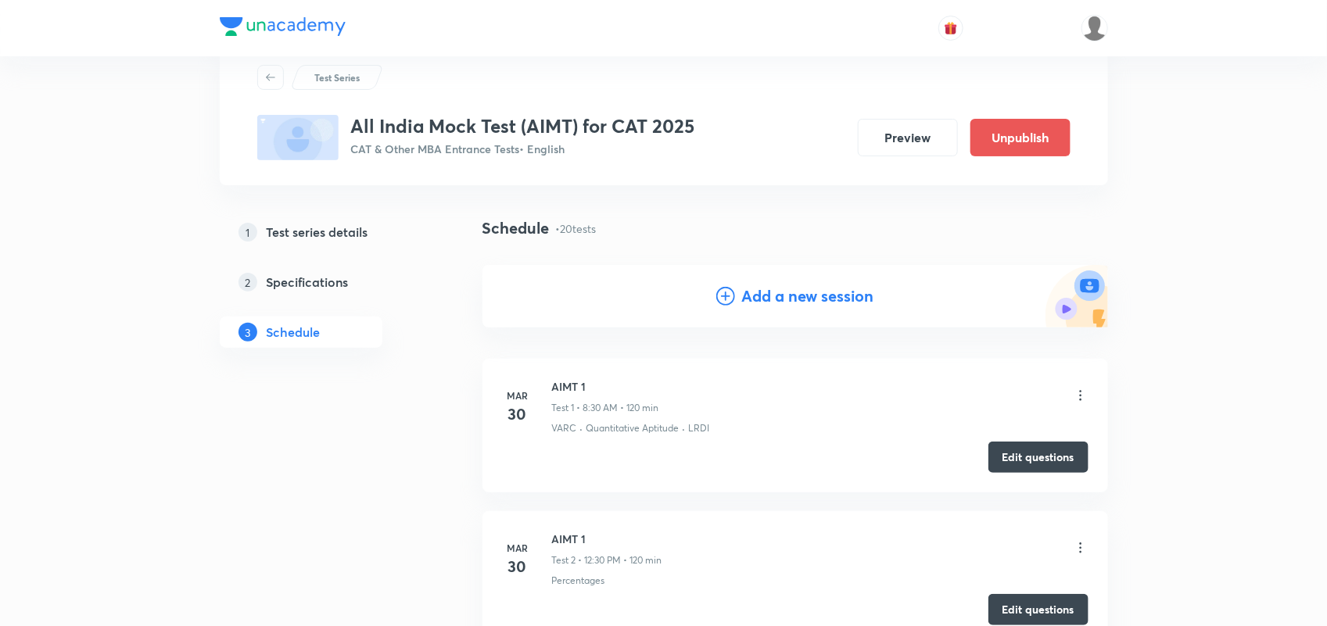
scroll to position [0, 0]
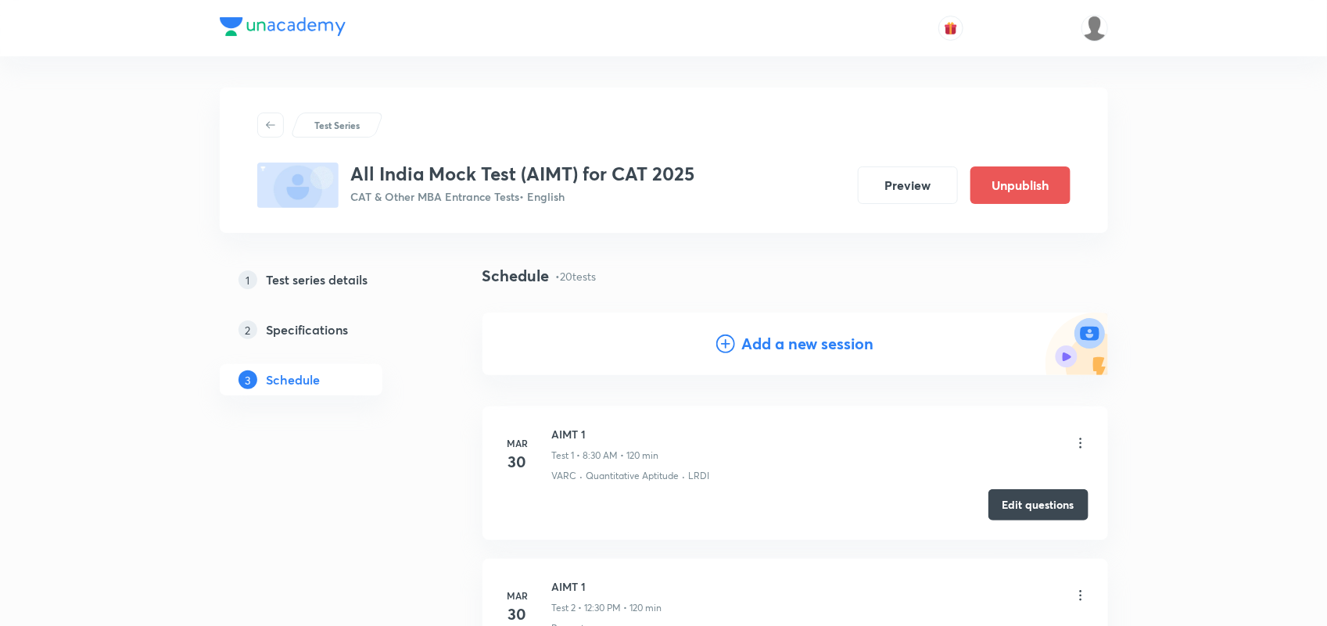
click at [766, 338] on h4 "Add a new session" at bounding box center [807, 343] width 132 height 23
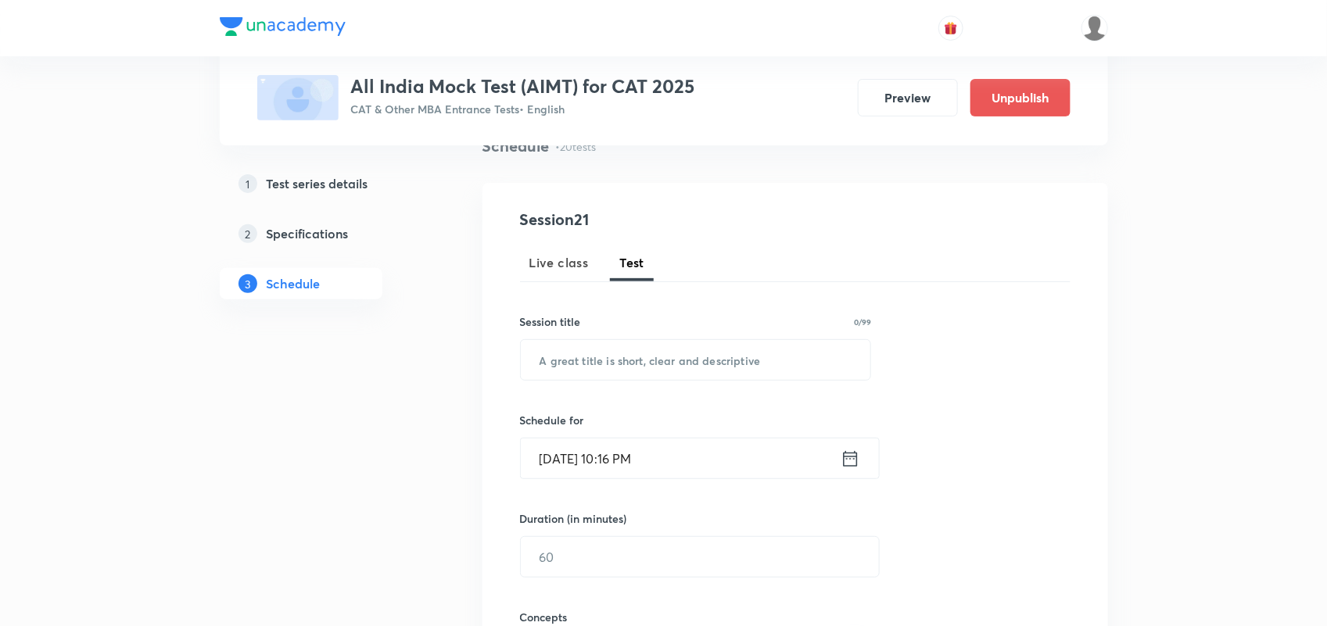
scroll to position [131, 0]
click at [602, 357] on input "text" at bounding box center [696, 359] width 350 height 40
paste input "AIMT 8 (Afternoon Slot)"
click at [580, 356] on input "AIMT 8 (Afternoon Slot)" at bounding box center [696, 359] width 350 height 40
click at [642, 354] on input "AIMT 7 (Afternoon Slot)" at bounding box center [696, 359] width 350 height 40
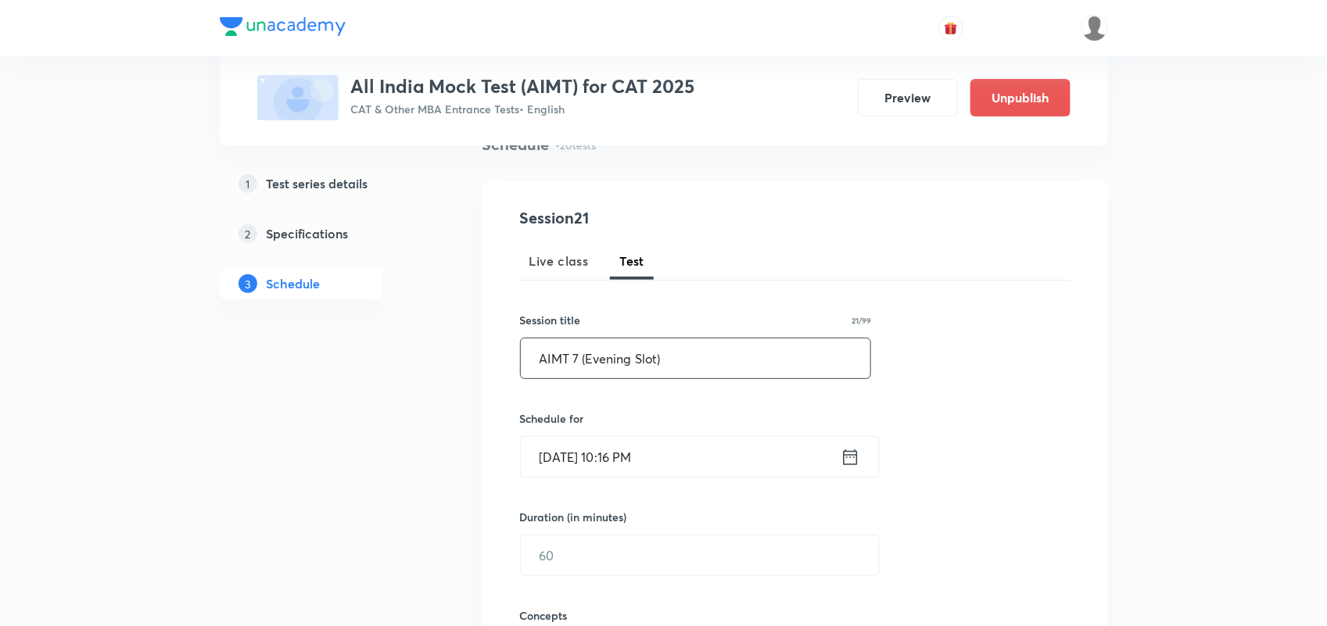
scroll to position [263, 0]
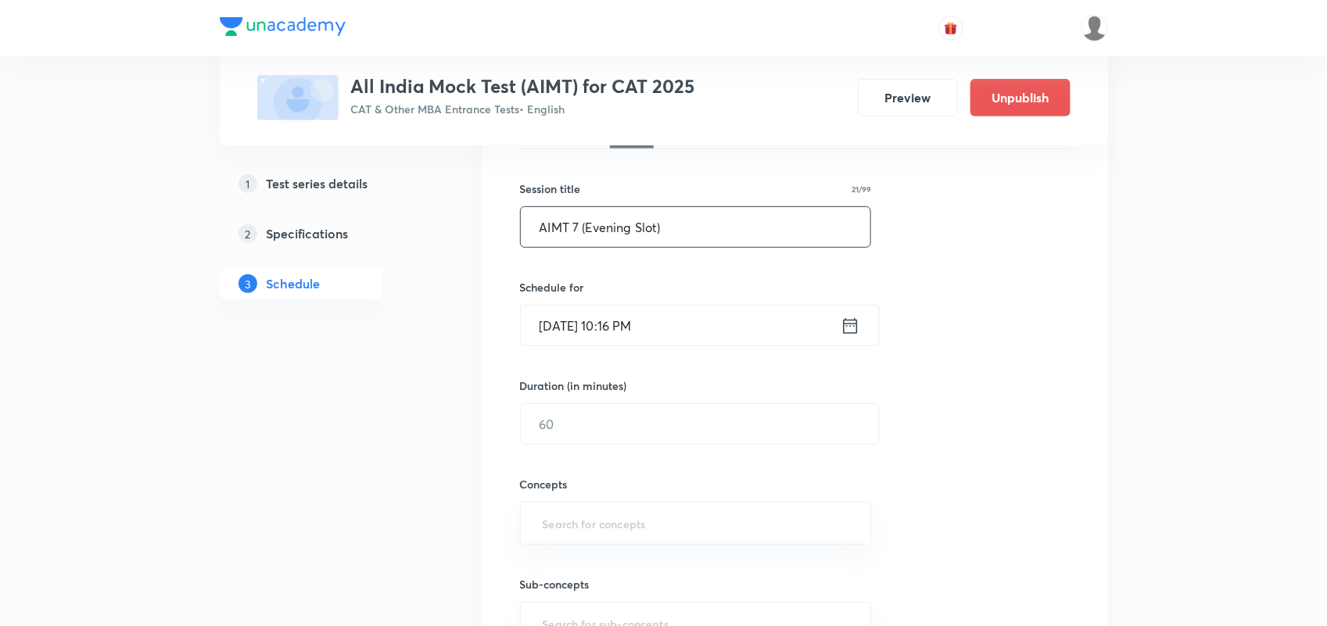
type input "AIMT 7 (Evening Slot)"
click at [848, 331] on icon at bounding box center [851, 326] width 20 height 22
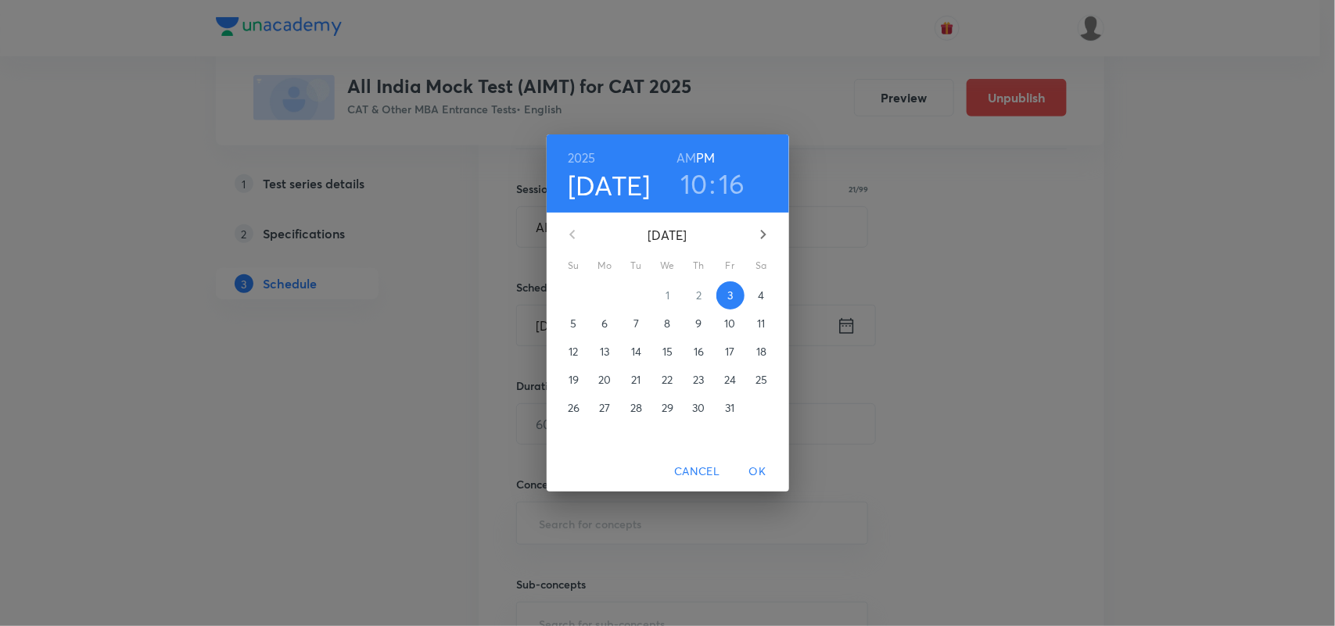
click at [576, 348] on p "12" at bounding box center [572, 352] width 9 height 16
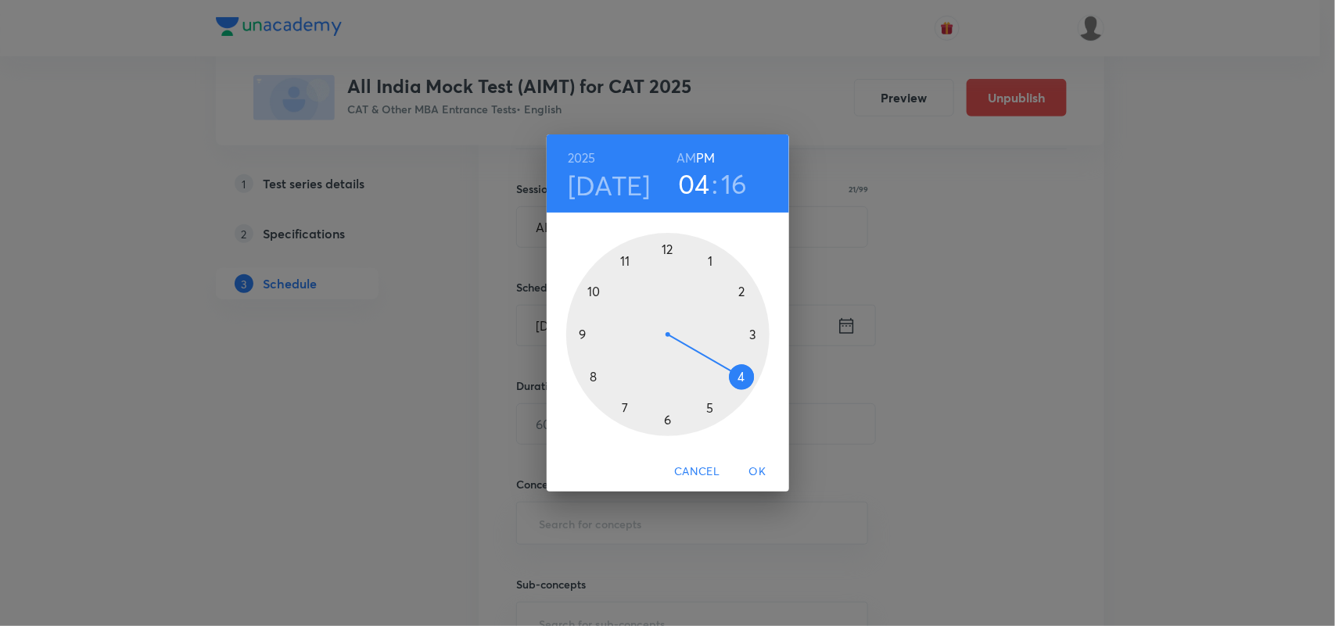
drag, startPoint x: 595, startPoint y: 292, endPoint x: 778, endPoint y: 385, distance: 205.3
click at [778, 385] on div "1 2 3 4 5 6 7 8 9 10 11 12" at bounding box center [668, 334] width 242 height 203
click at [743, 373] on div at bounding box center [667, 334] width 203 height 203
drag, startPoint x: 748, startPoint y: 340, endPoint x: 663, endPoint y: 412, distance: 110.9
click at [663, 412] on div at bounding box center [667, 334] width 203 height 203
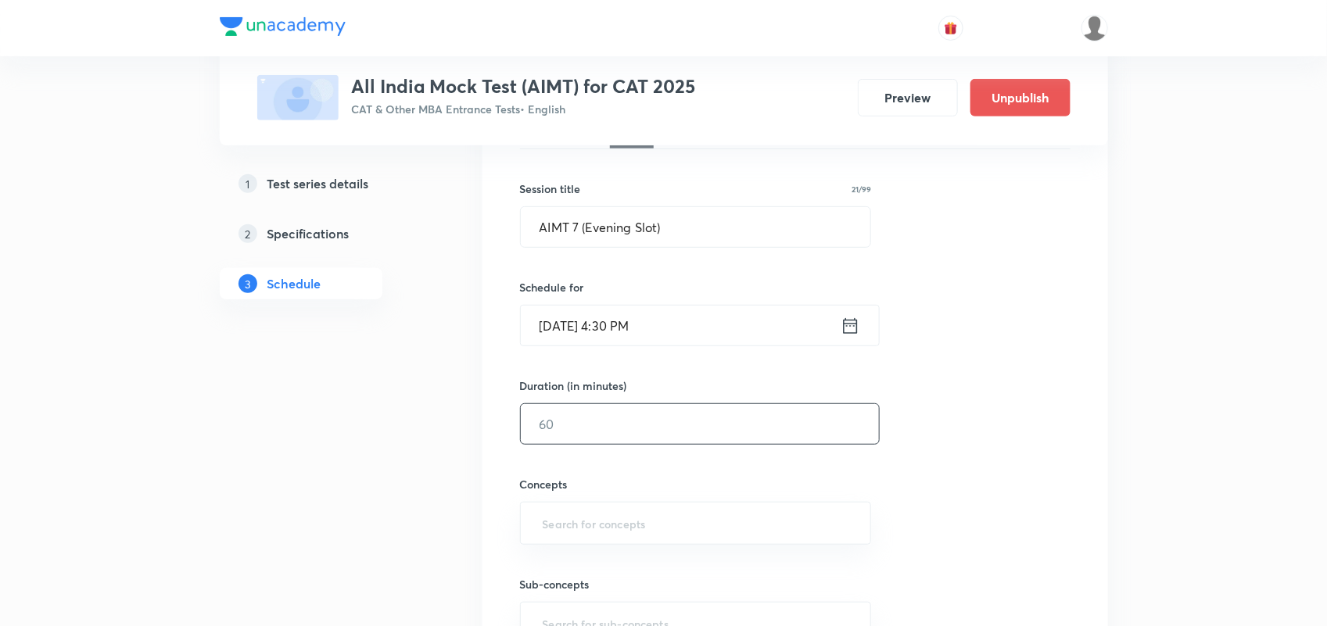
click at [622, 420] on input "text" at bounding box center [700, 424] width 358 height 40
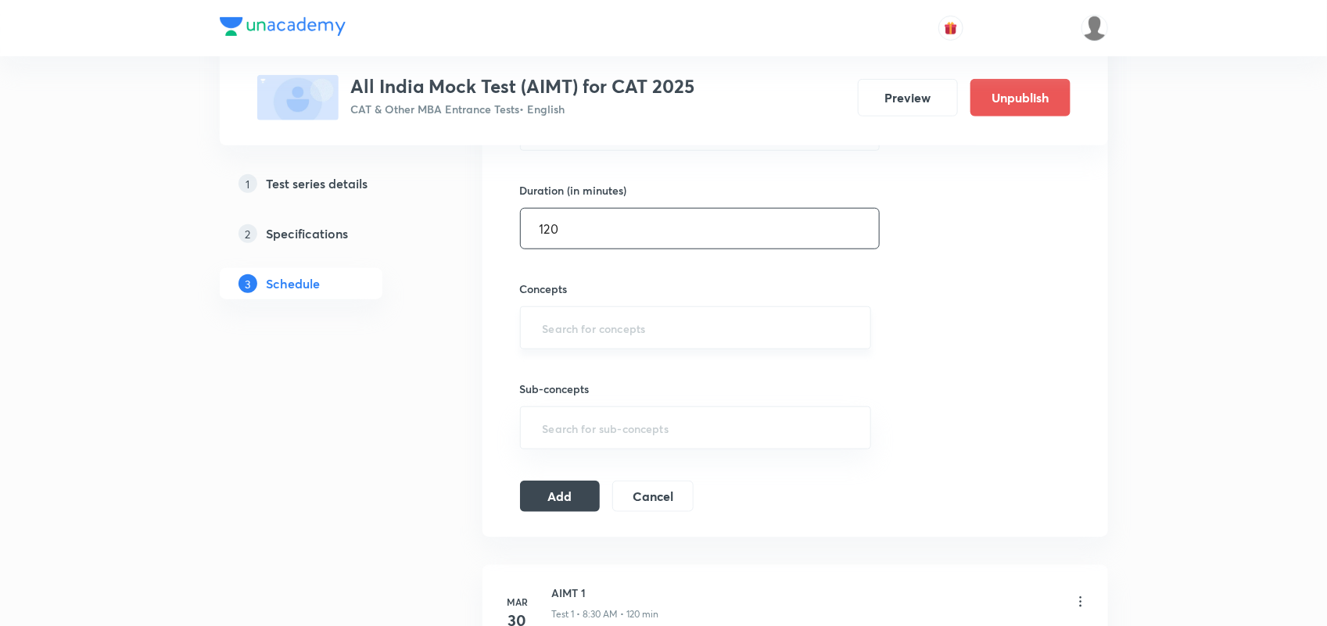
type input "120"
click at [599, 327] on input "text" at bounding box center [696, 328] width 313 height 29
type input "VARC"
click at [572, 377] on li "VARC" at bounding box center [695, 374] width 350 height 28
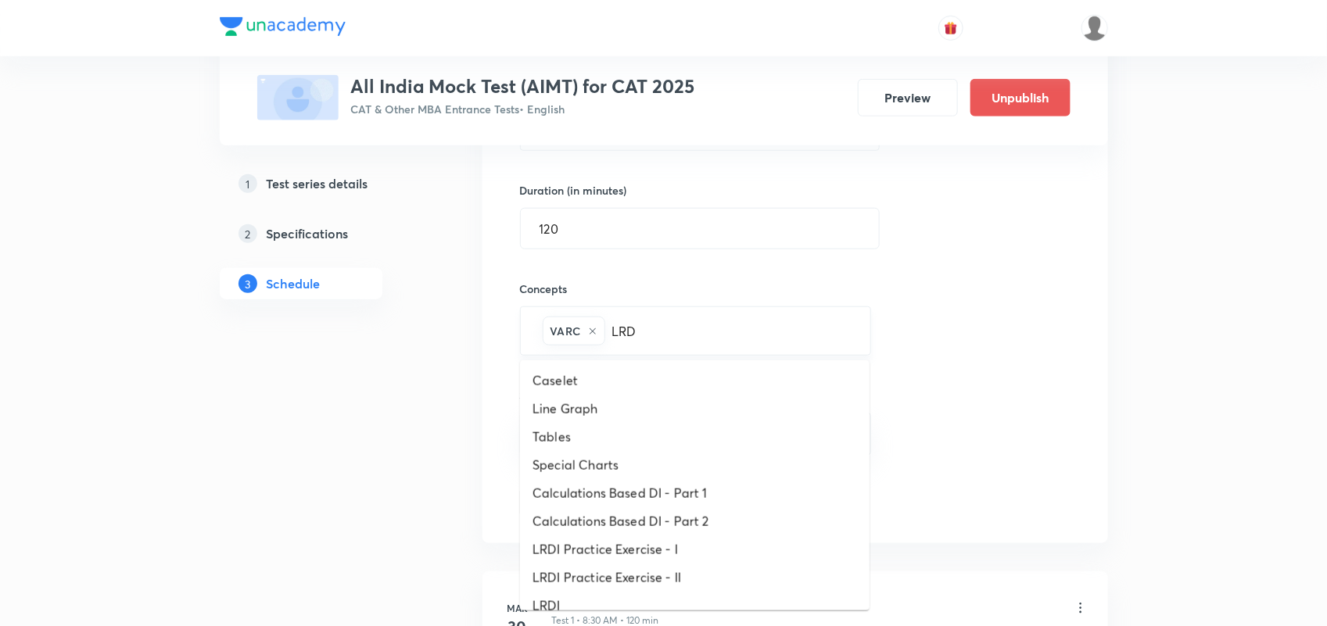
type input "LRDI"
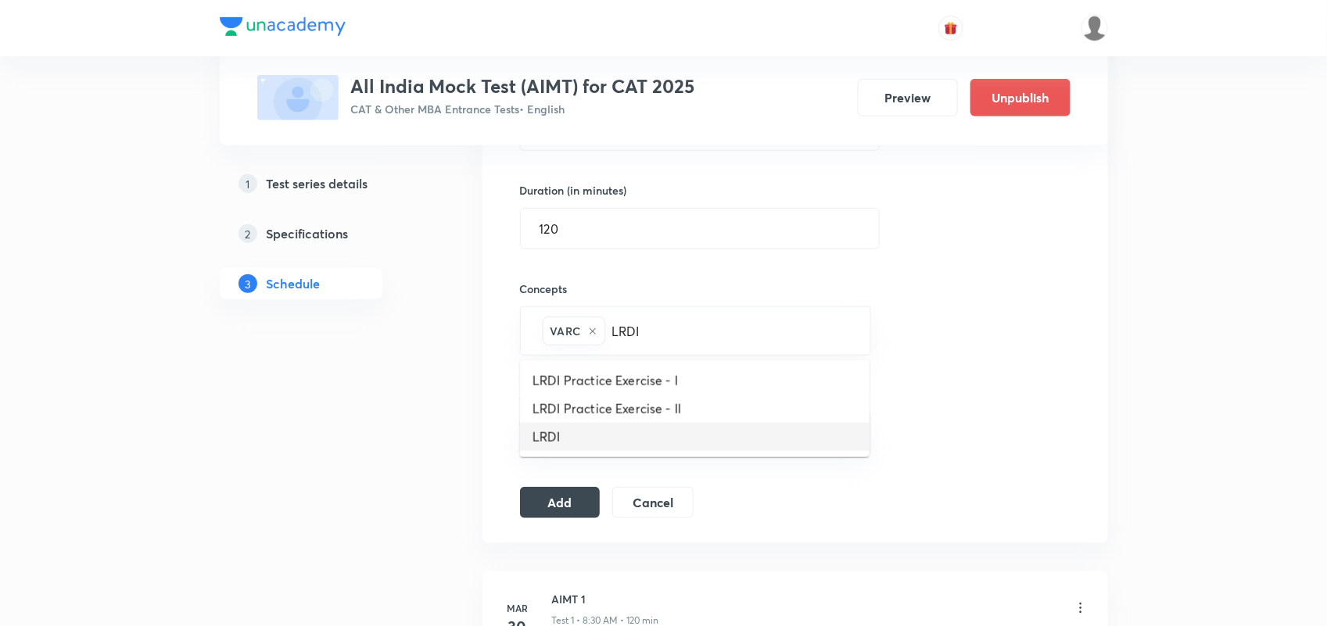
click at [579, 430] on li "LRDI" at bounding box center [695, 437] width 350 height 28
type input "Q"
click at [623, 376] on li "Quantitative Aptitude" at bounding box center [695, 381] width 350 height 28
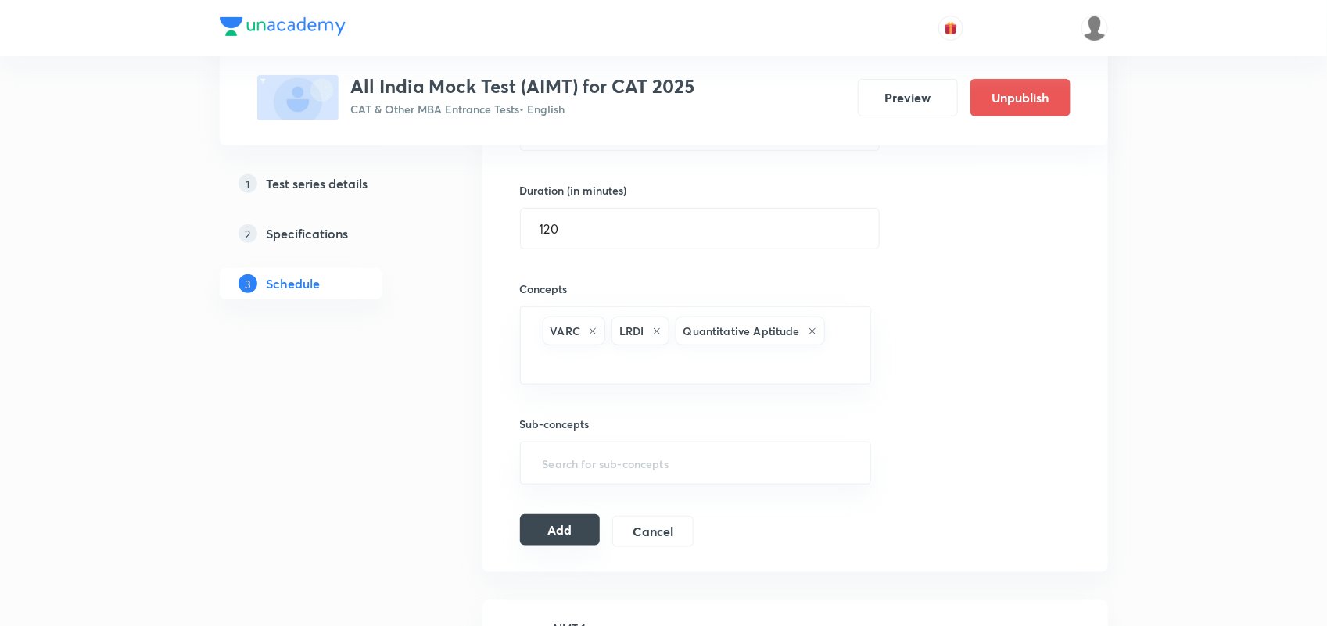
click at [559, 540] on button "Add" at bounding box center [560, 530] width 81 height 31
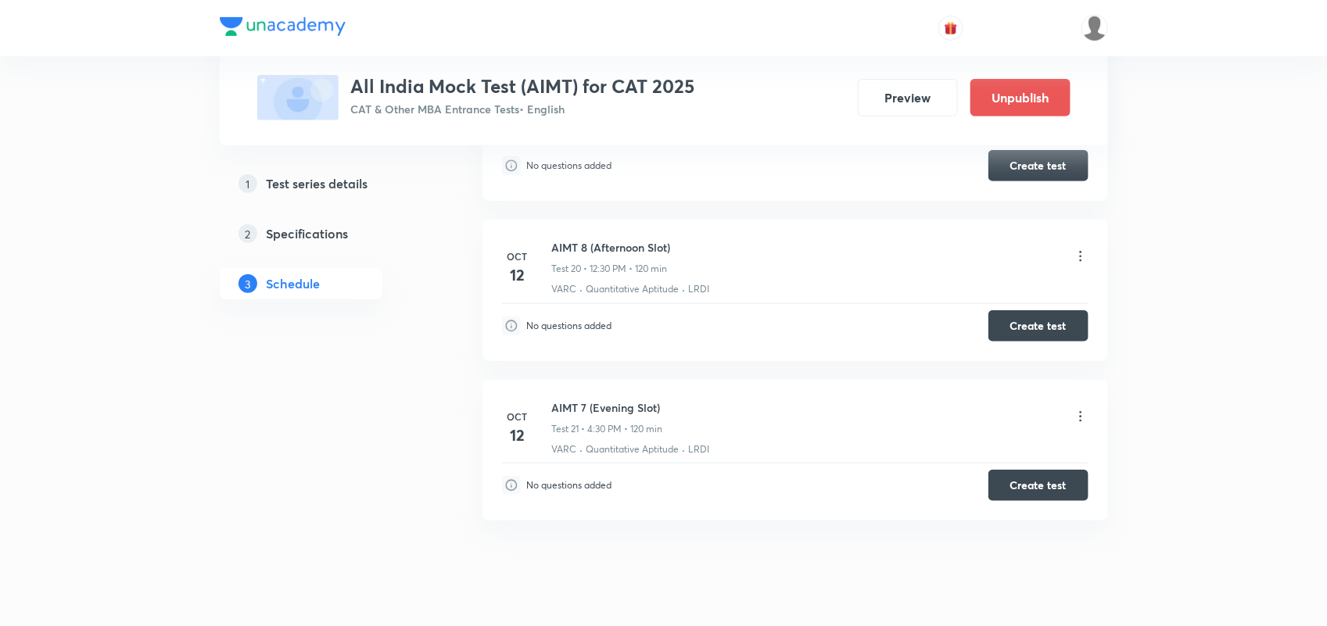
scroll to position [3086, 0]
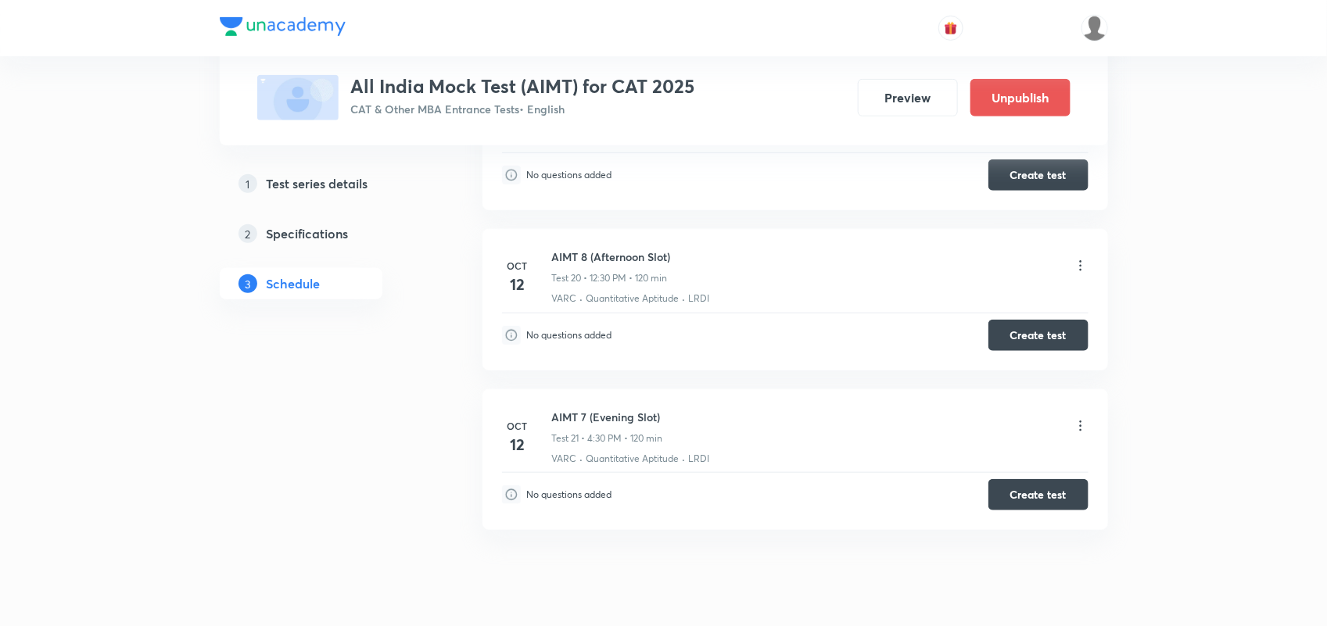
click at [1076, 274] on icon at bounding box center [1081, 266] width 16 height 16
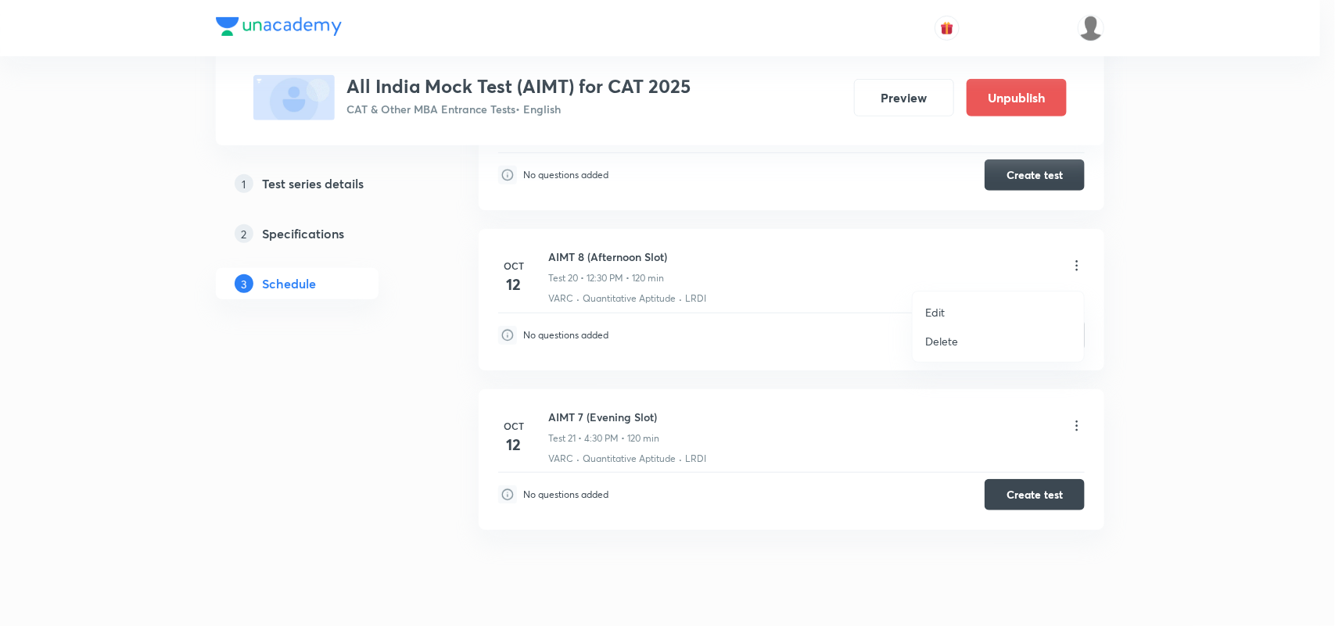
click at [956, 310] on li "Edit" at bounding box center [998, 312] width 171 height 29
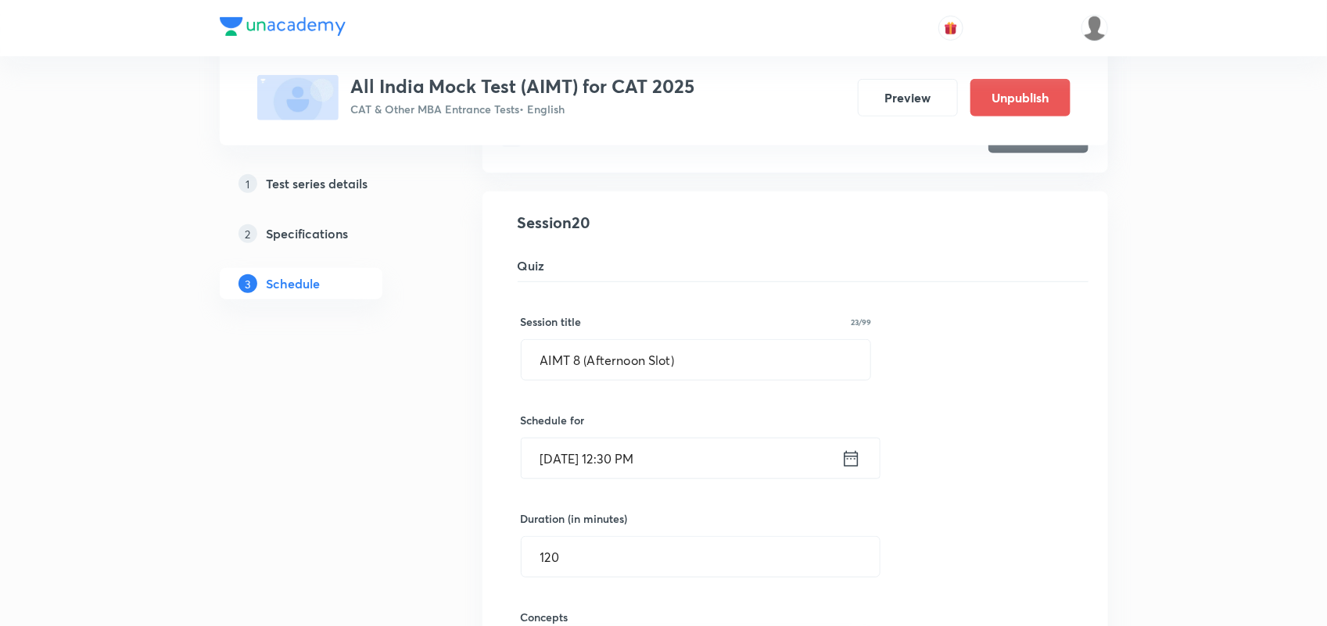
scroll to position [3035, 0]
click at [581, 368] on input "AIMT 8 (Afternoon Slot)" at bounding box center [697, 361] width 350 height 40
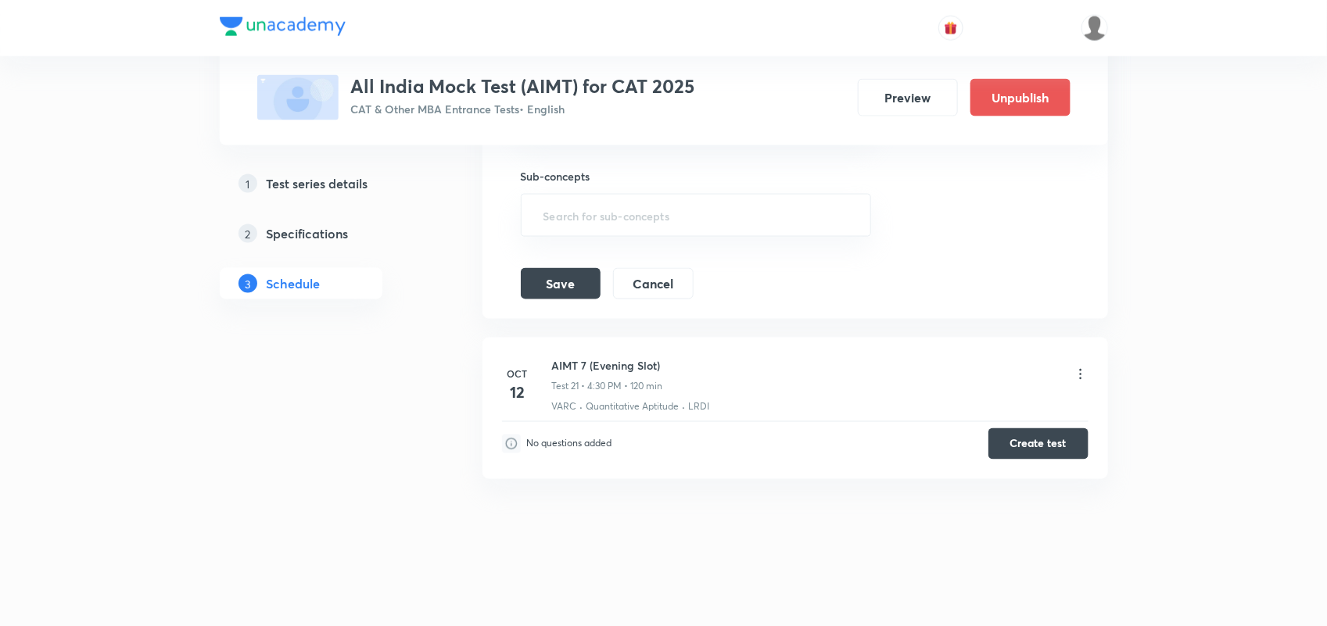
type input "AIMT 7 (Afternoon Slot)"
drag, startPoint x: 577, startPoint y: 299, endPoint x: 552, endPoint y: 285, distance: 28.3
click at [552, 285] on button "Save" at bounding box center [561, 282] width 80 height 31
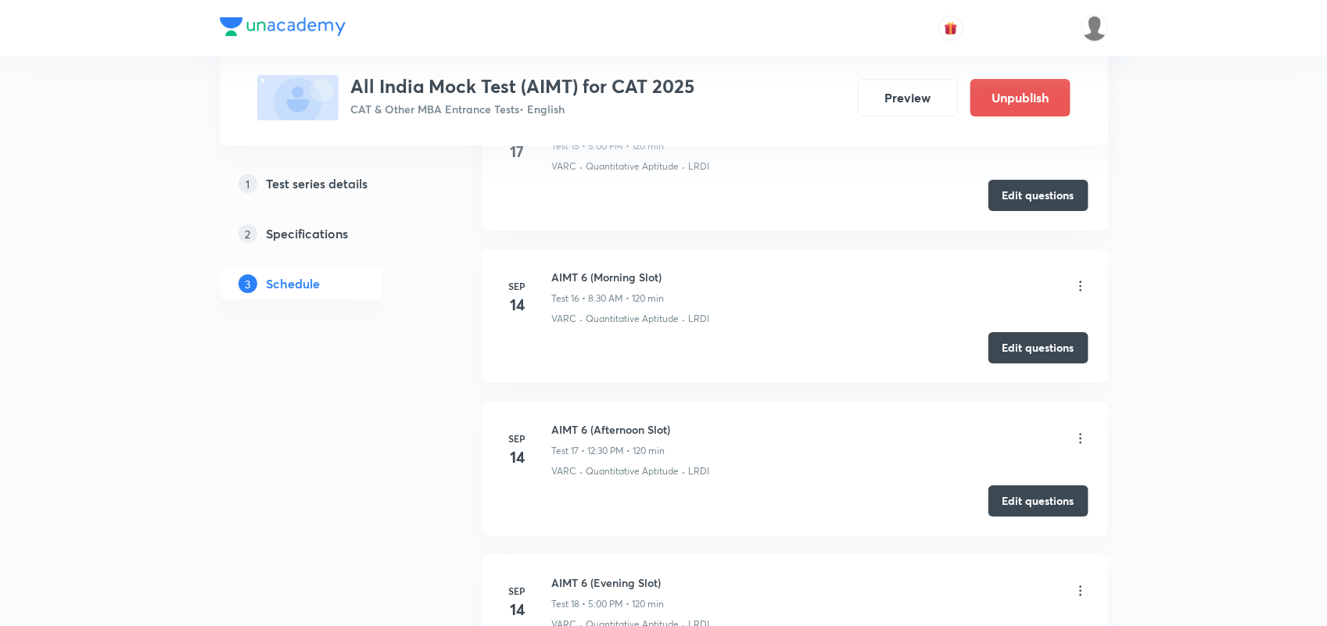
scroll to position [2440, 0]
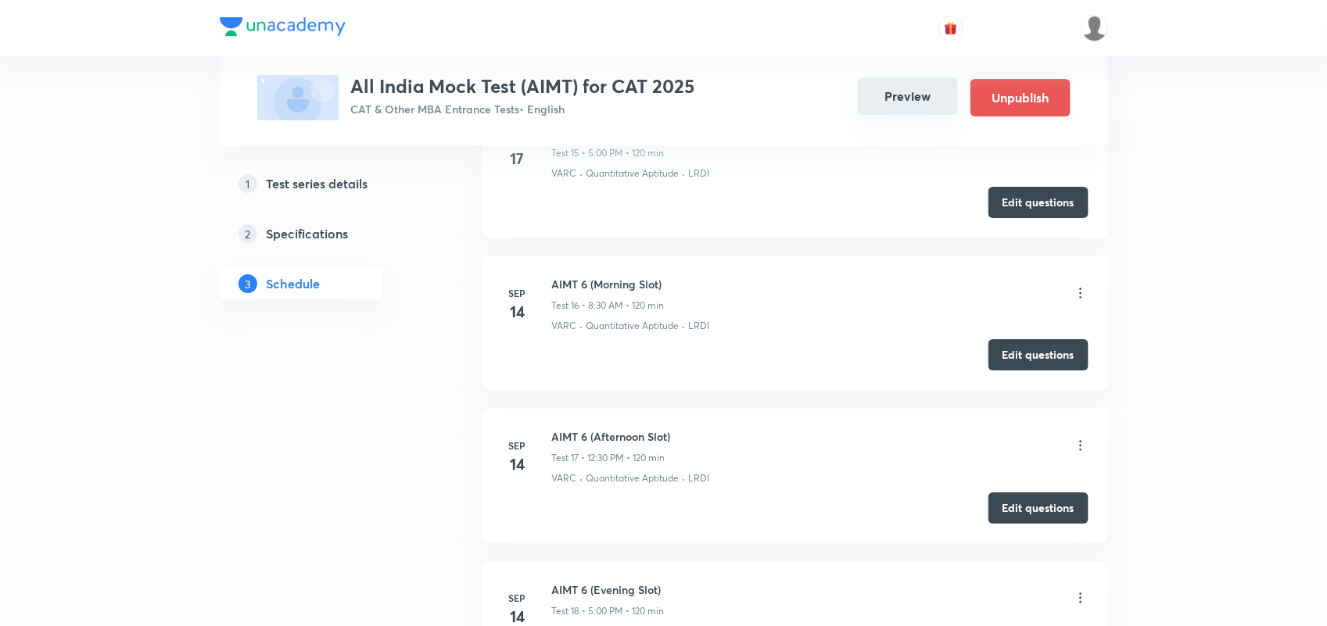
click at [878, 103] on button "Preview" at bounding box center [908, 96] width 100 height 38
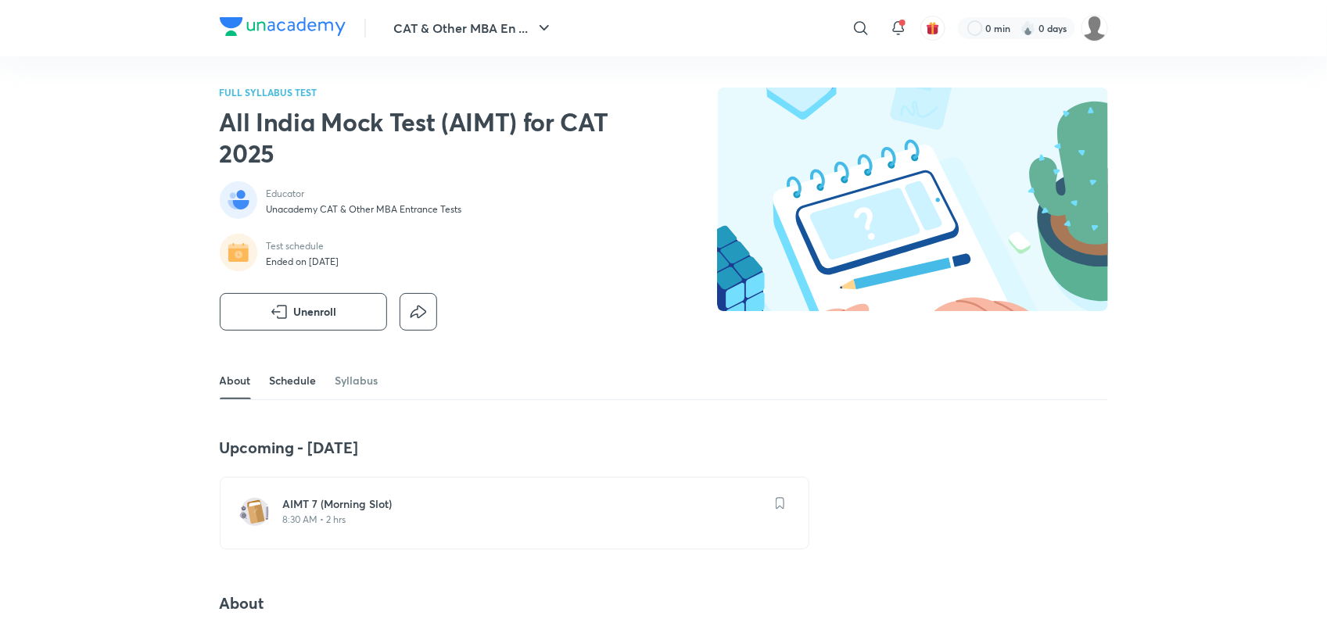
click at [289, 380] on link "Schedule" at bounding box center [293, 381] width 47 height 38
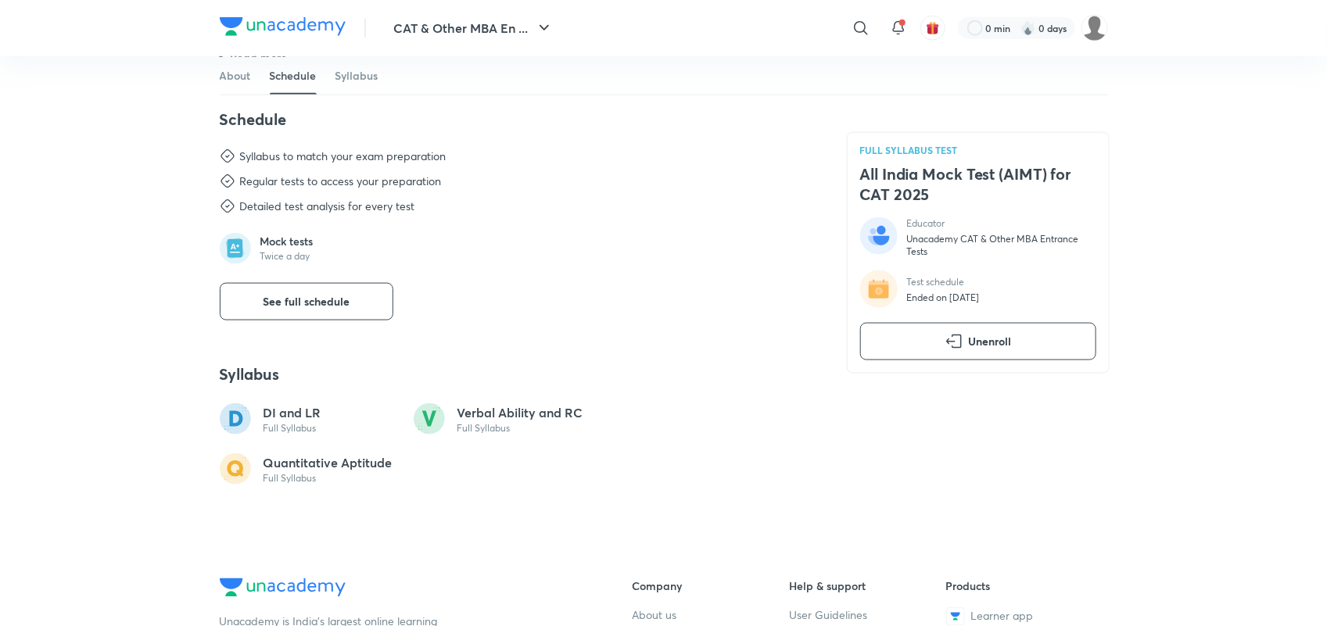
scroll to position [752, 0]
click at [389, 299] on button "See full schedule" at bounding box center [307, 299] width 174 height 38
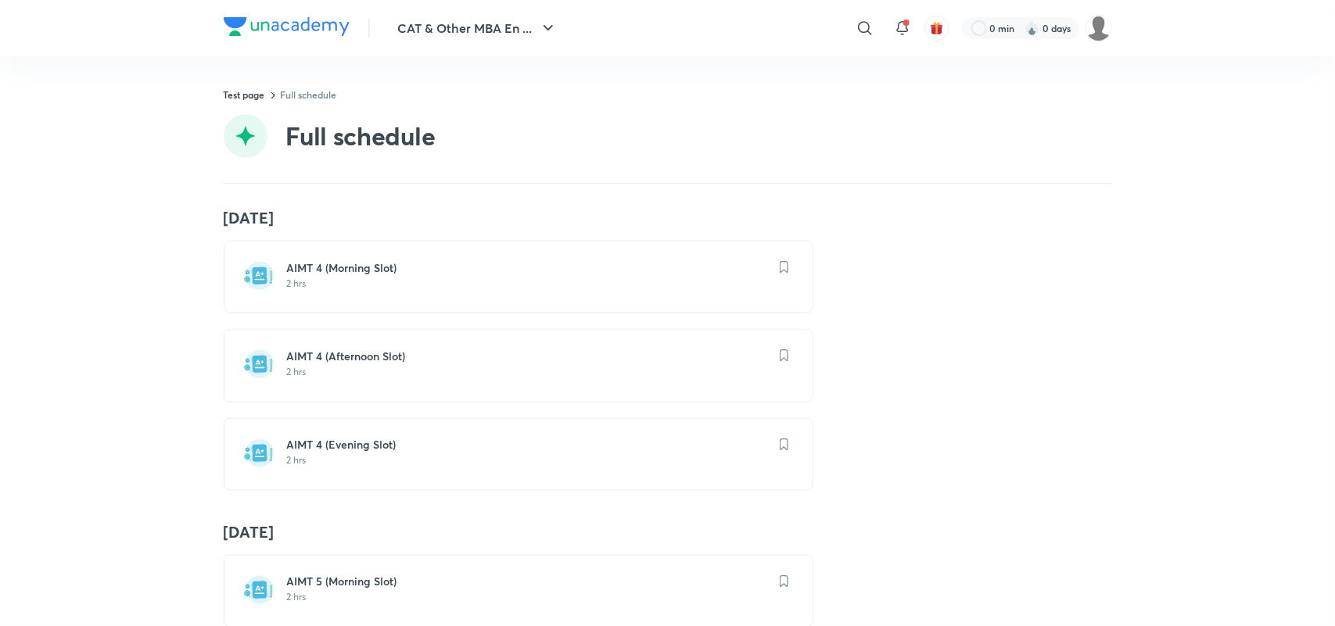
scroll to position [1964, 0]
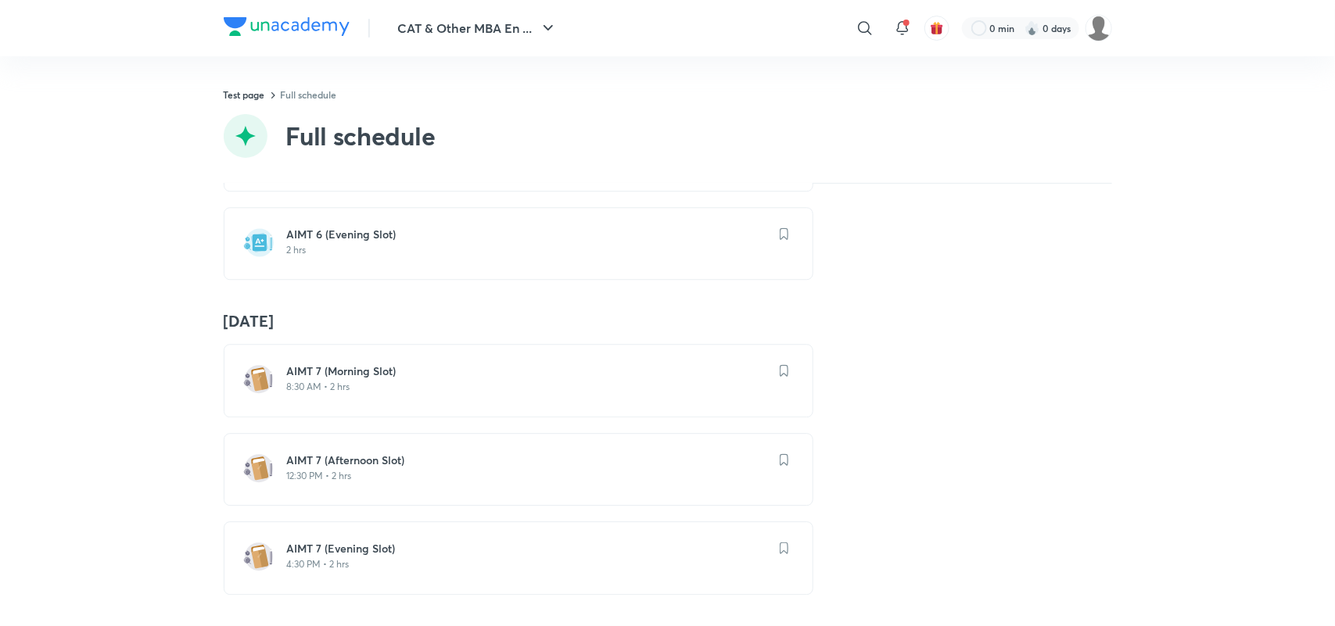
click at [357, 364] on h6 "AIMT 7 (Morning Slot)" at bounding box center [528, 372] width 482 height 16
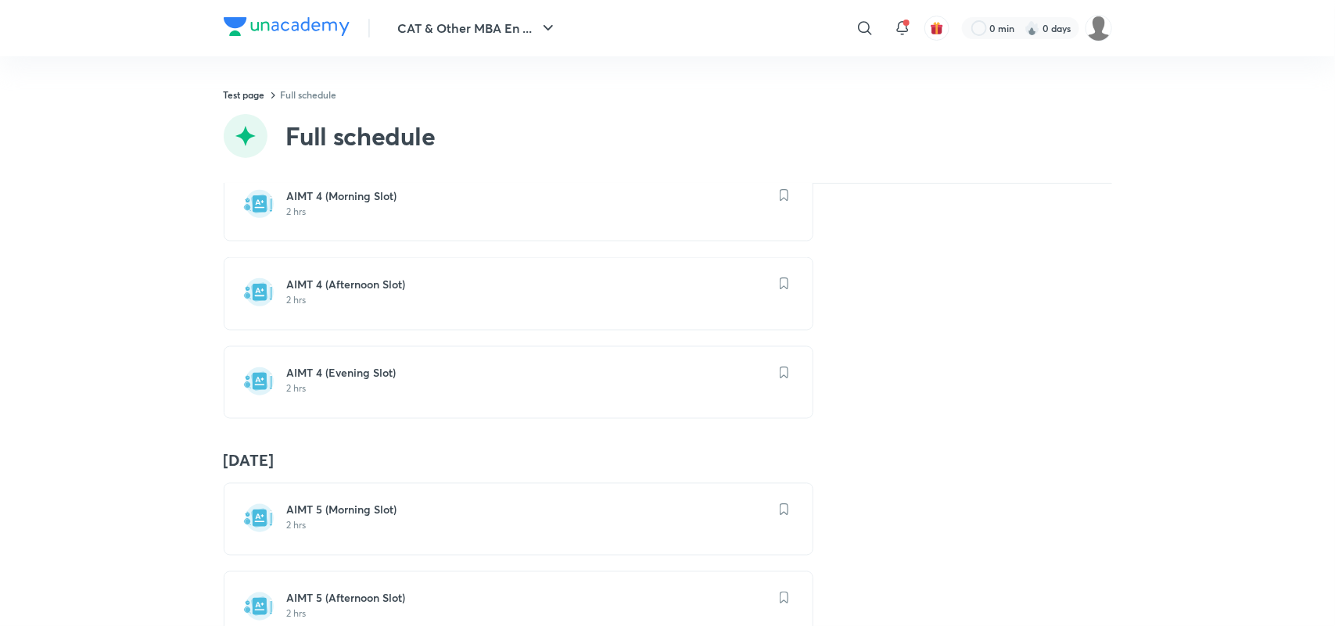
scroll to position [1964, 0]
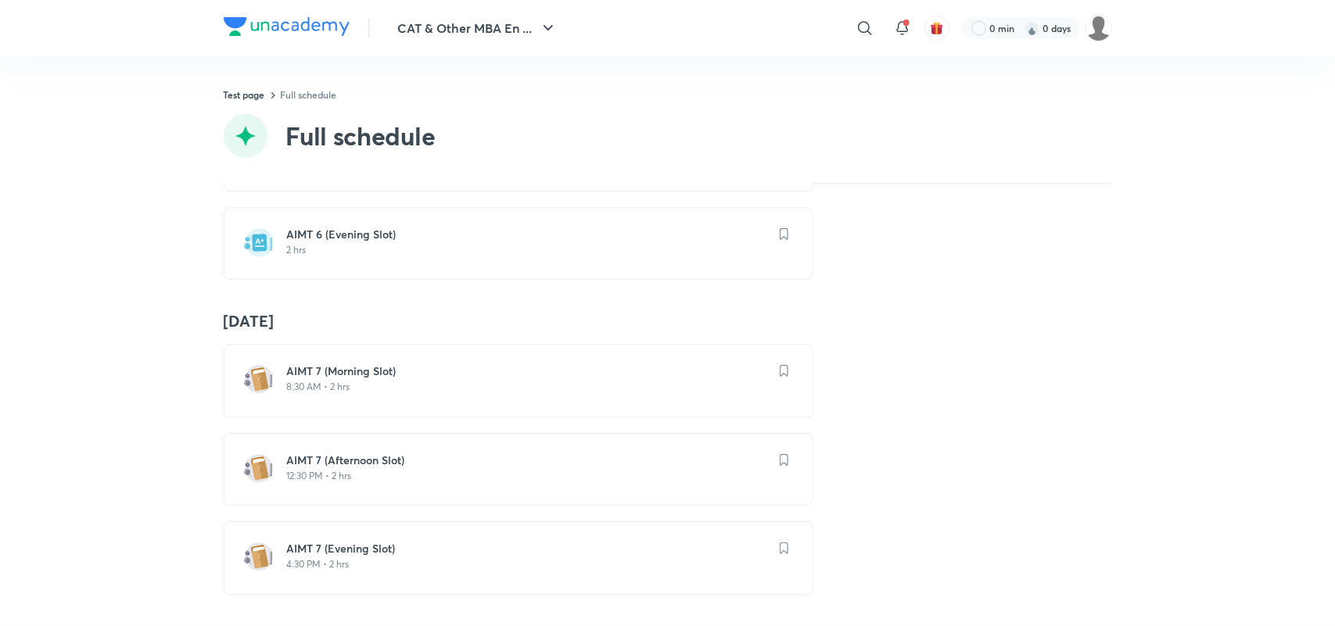
click at [337, 453] on h6 "AIMT 7 (Afternoon Slot)" at bounding box center [528, 461] width 482 height 16
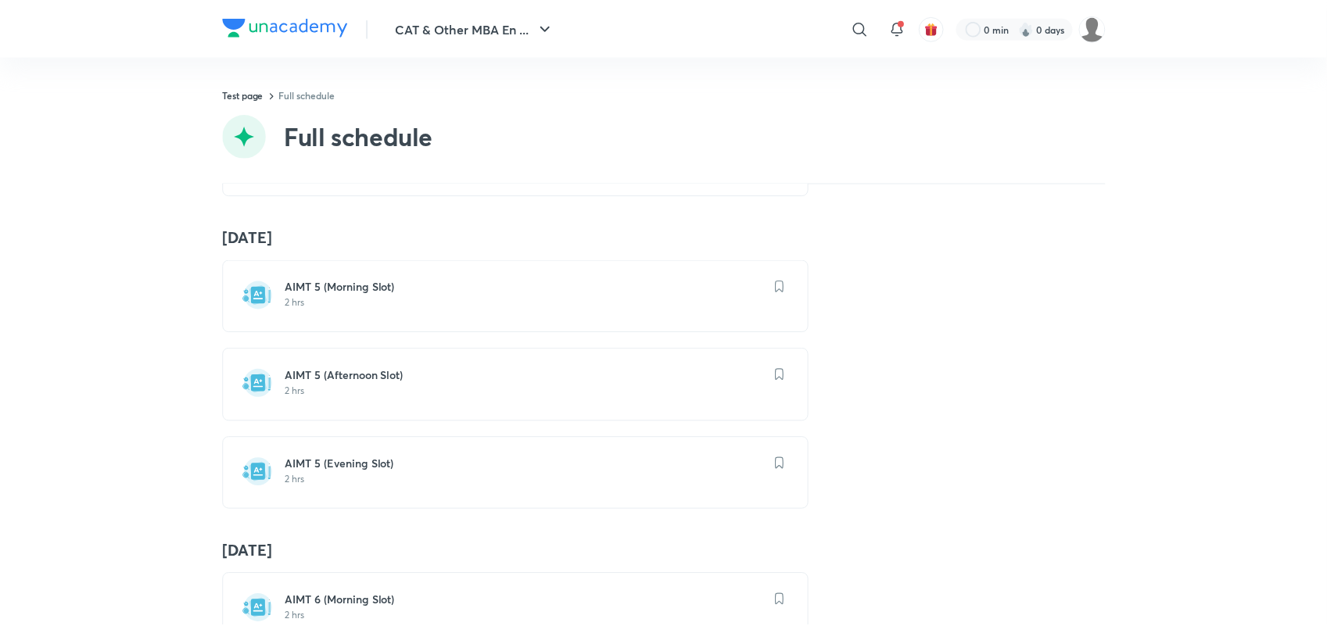
scroll to position [1964, 0]
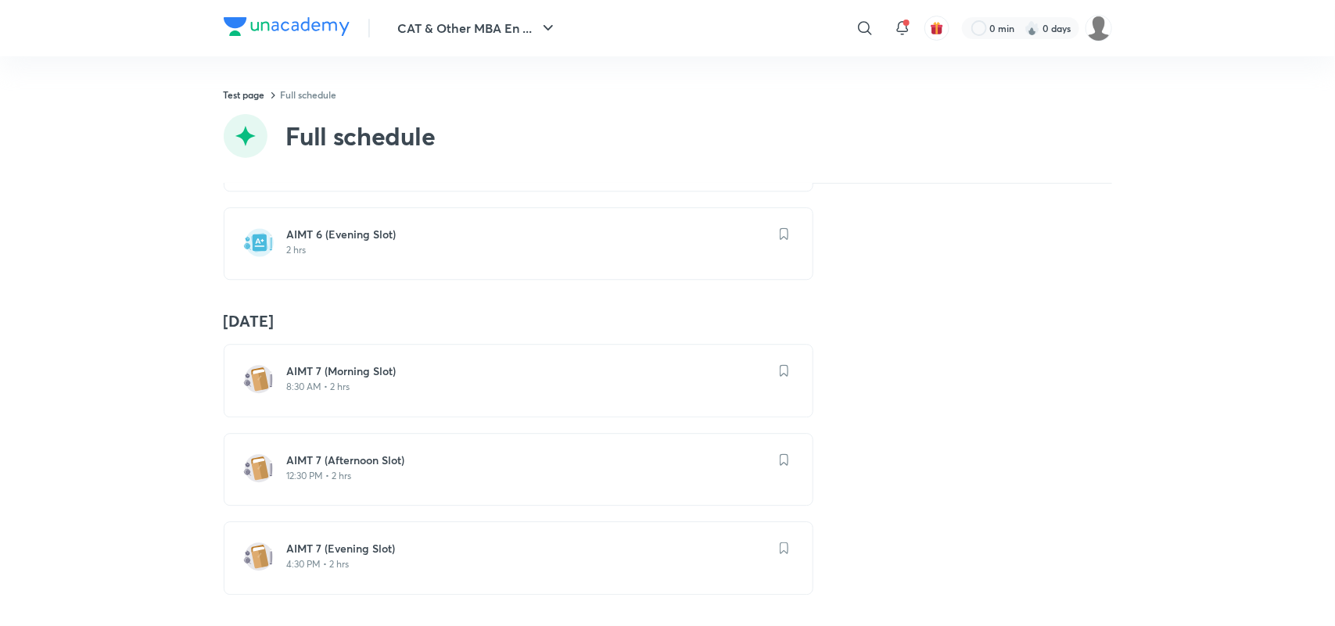
click at [323, 541] on h6 "AIMT 7 (Evening Slot)" at bounding box center [528, 549] width 482 height 16
